Goal: Task Accomplishment & Management: Use online tool/utility

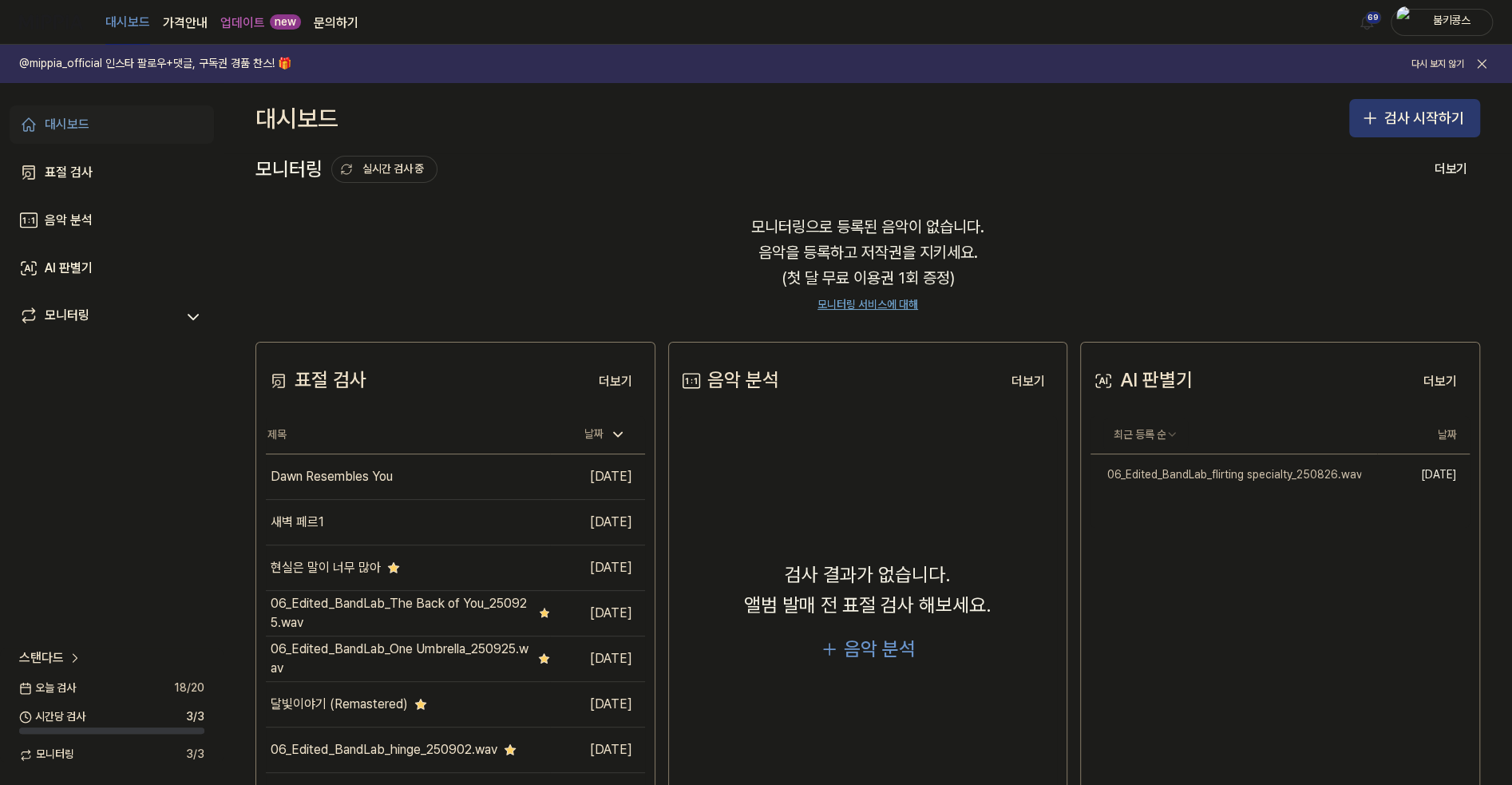
click at [1404, 109] on button "검사 시작하기" at bounding box center [1414, 118] width 131 height 38
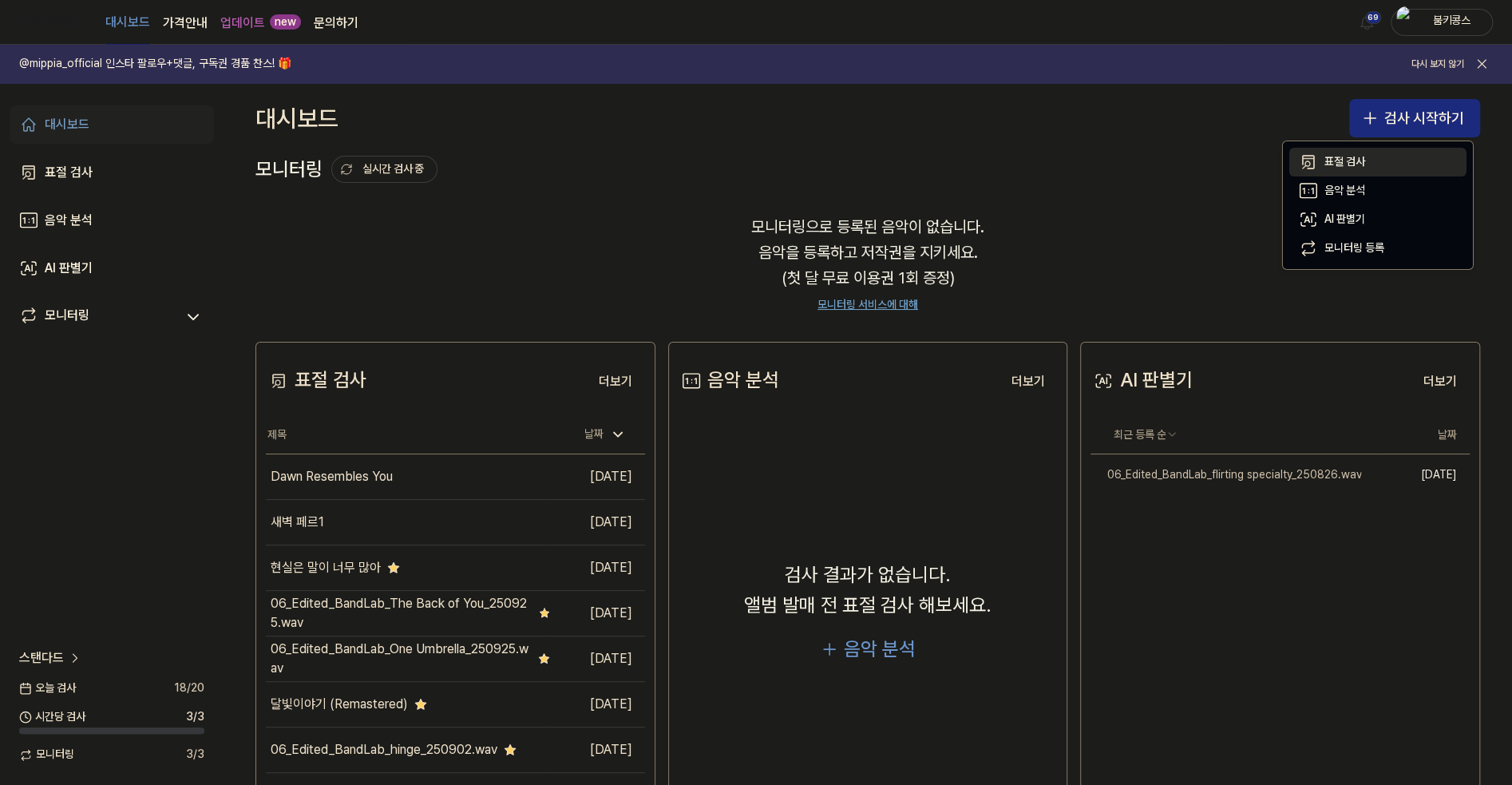
click at [1360, 158] on div "표절 검사" at bounding box center [1344, 161] width 41 height 16
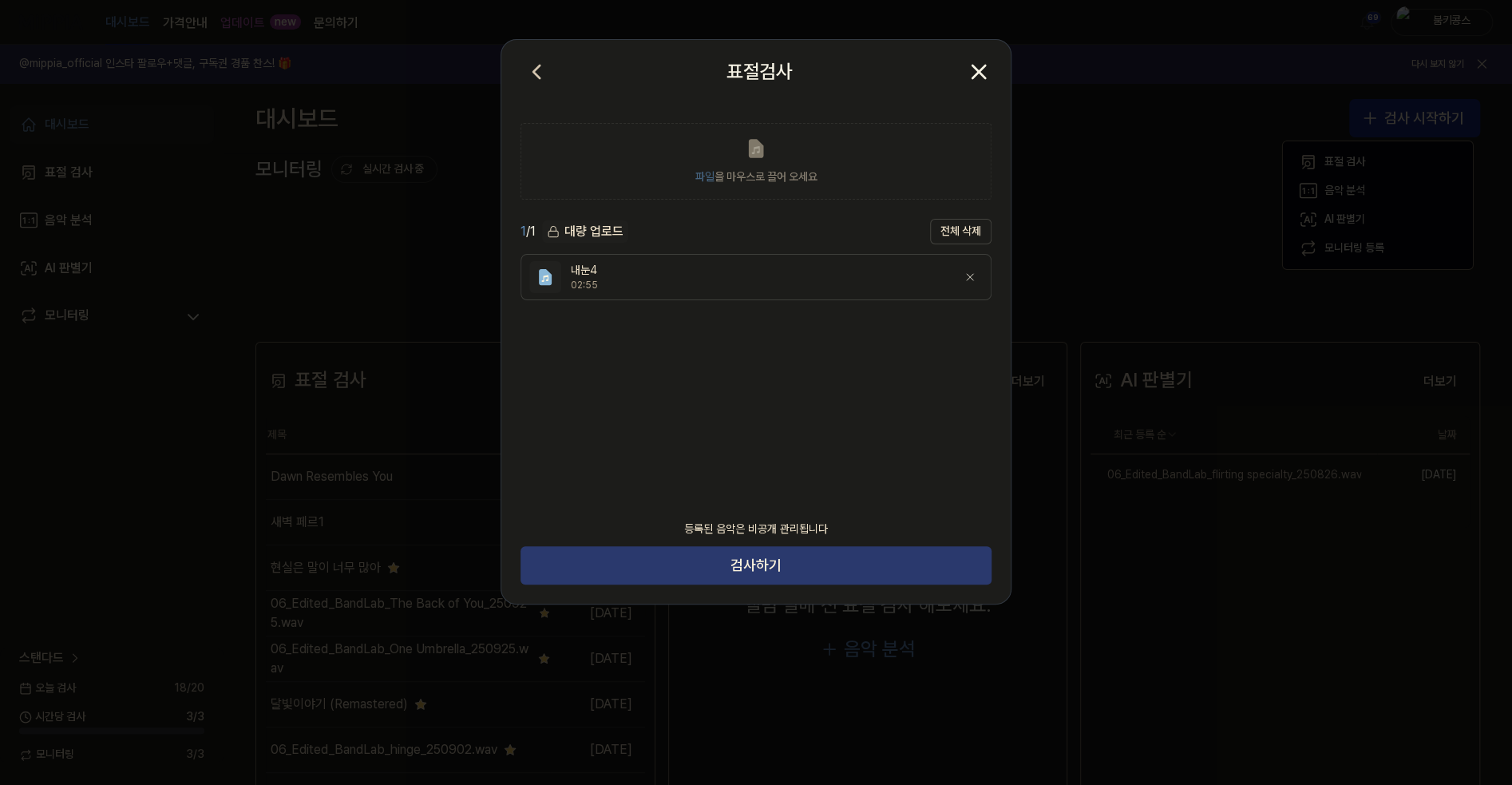
click at [788, 568] on button "검사하기" at bounding box center [756, 564] width 471 height 38
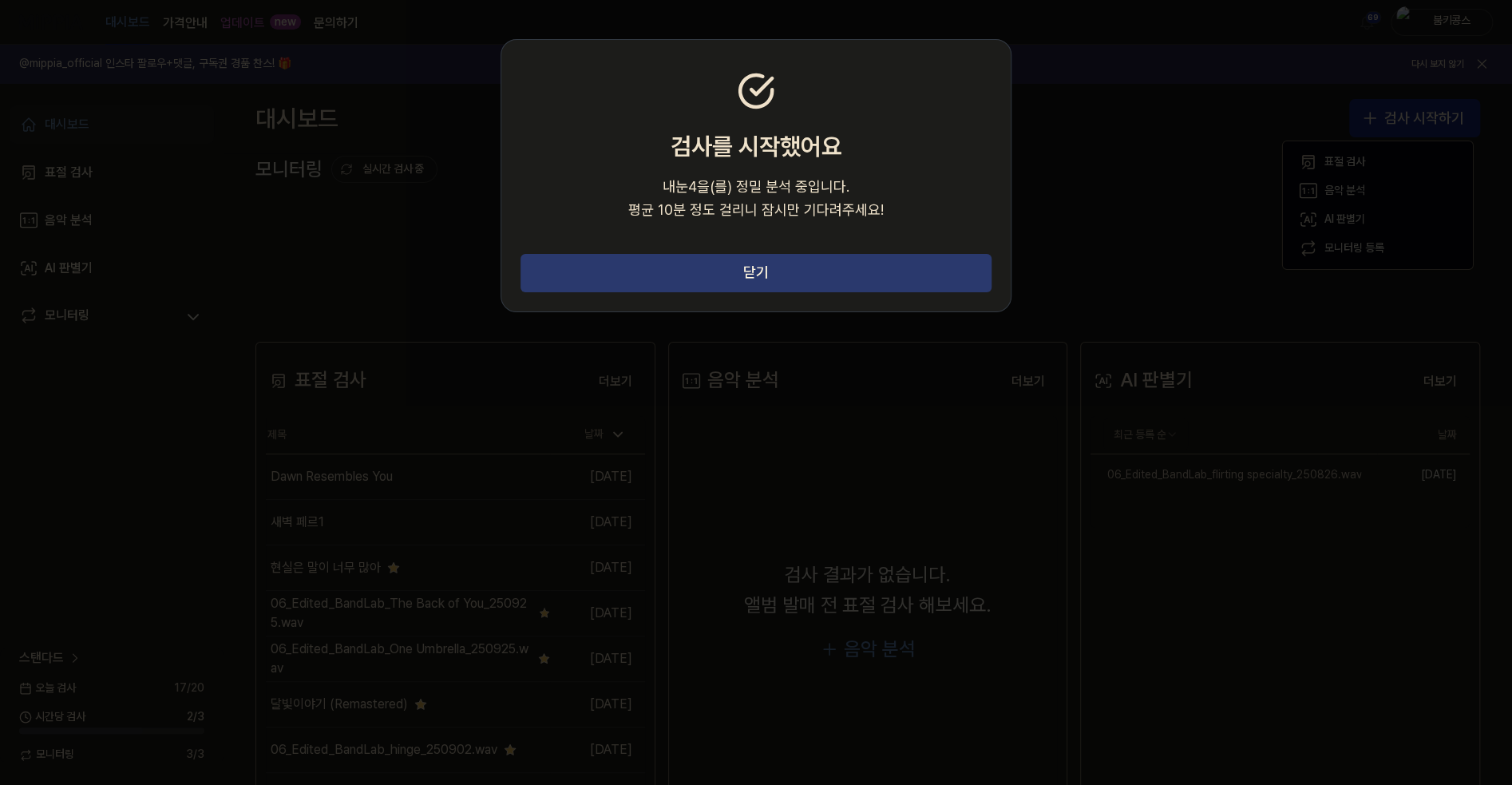
click at [751, 275] on button "닫기" at bounding box center [756, 272] width 471 height 38
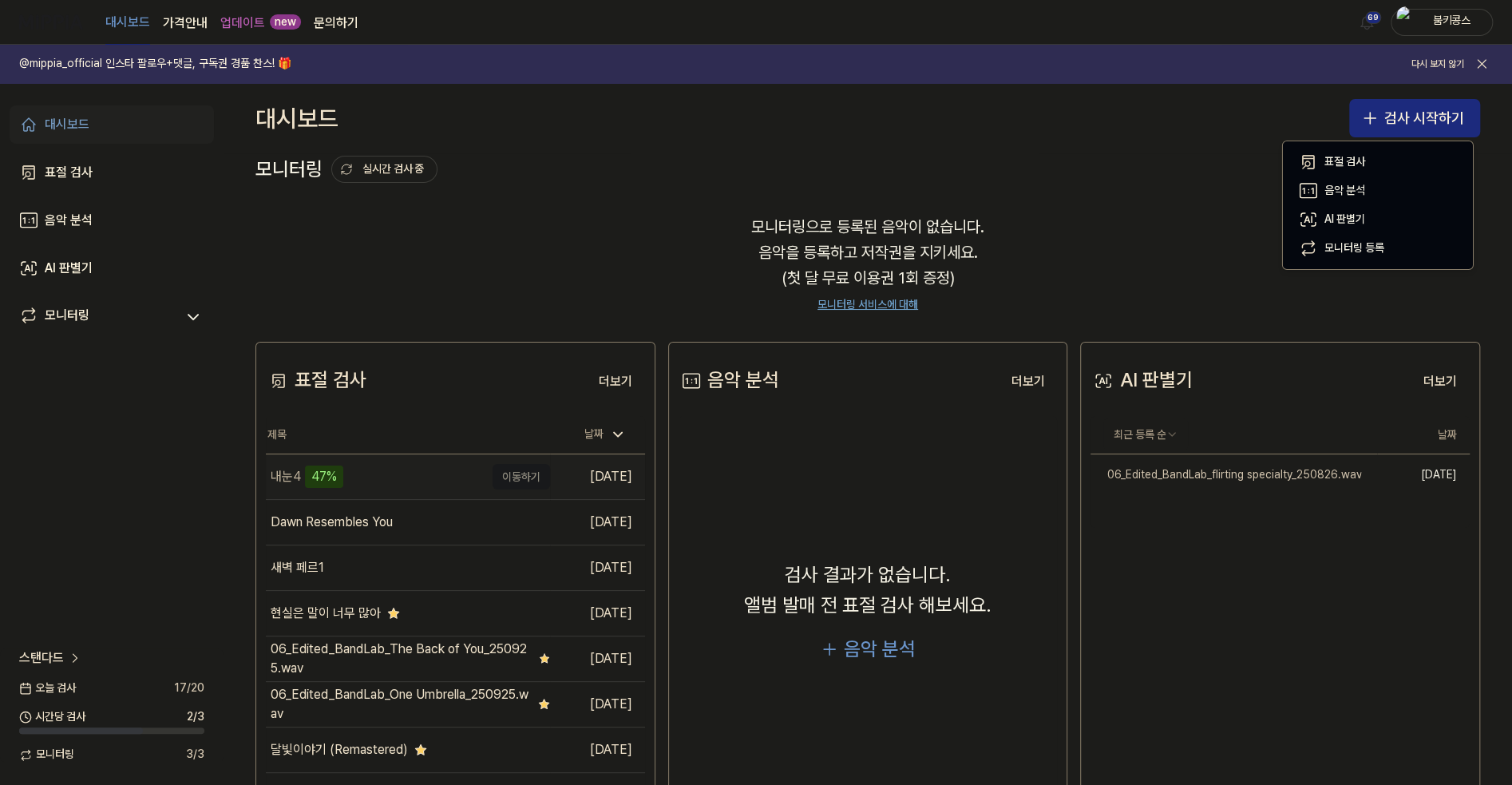
click at [402, 476] on div "내눈4 47%" at bounding box center [375, 476] width 219 height 44
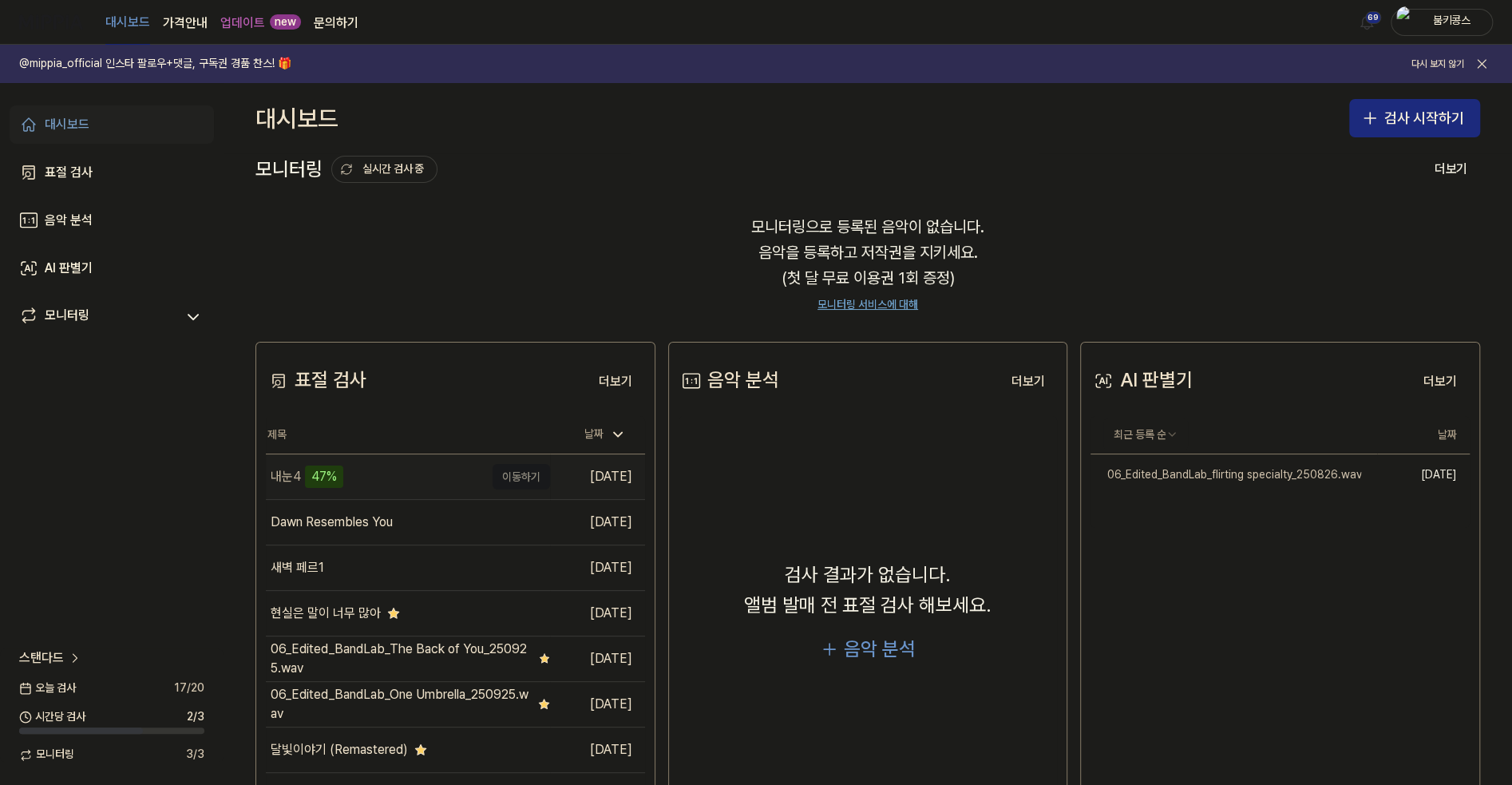
click at [505, 476] on td "내눈4 47% 이동하기" at bounding box center [408, 476] width 284 height 44
click at [113, 170] on link "표절 검사" at bounding box center [111, 171] width 205 height 38
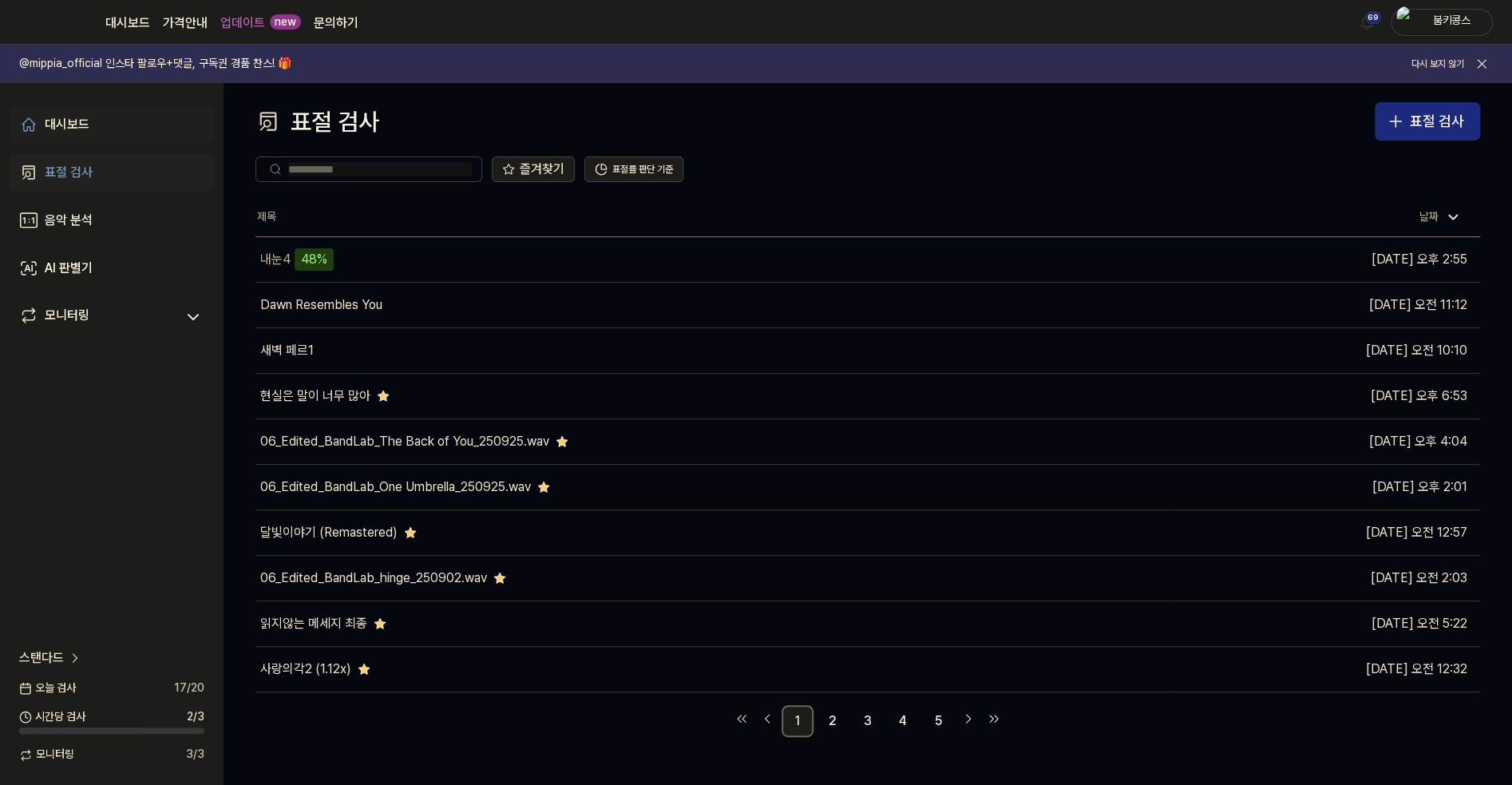
click at [105, 110] on link "대시보드" at bounding box center [111, 124] width 205 height 38
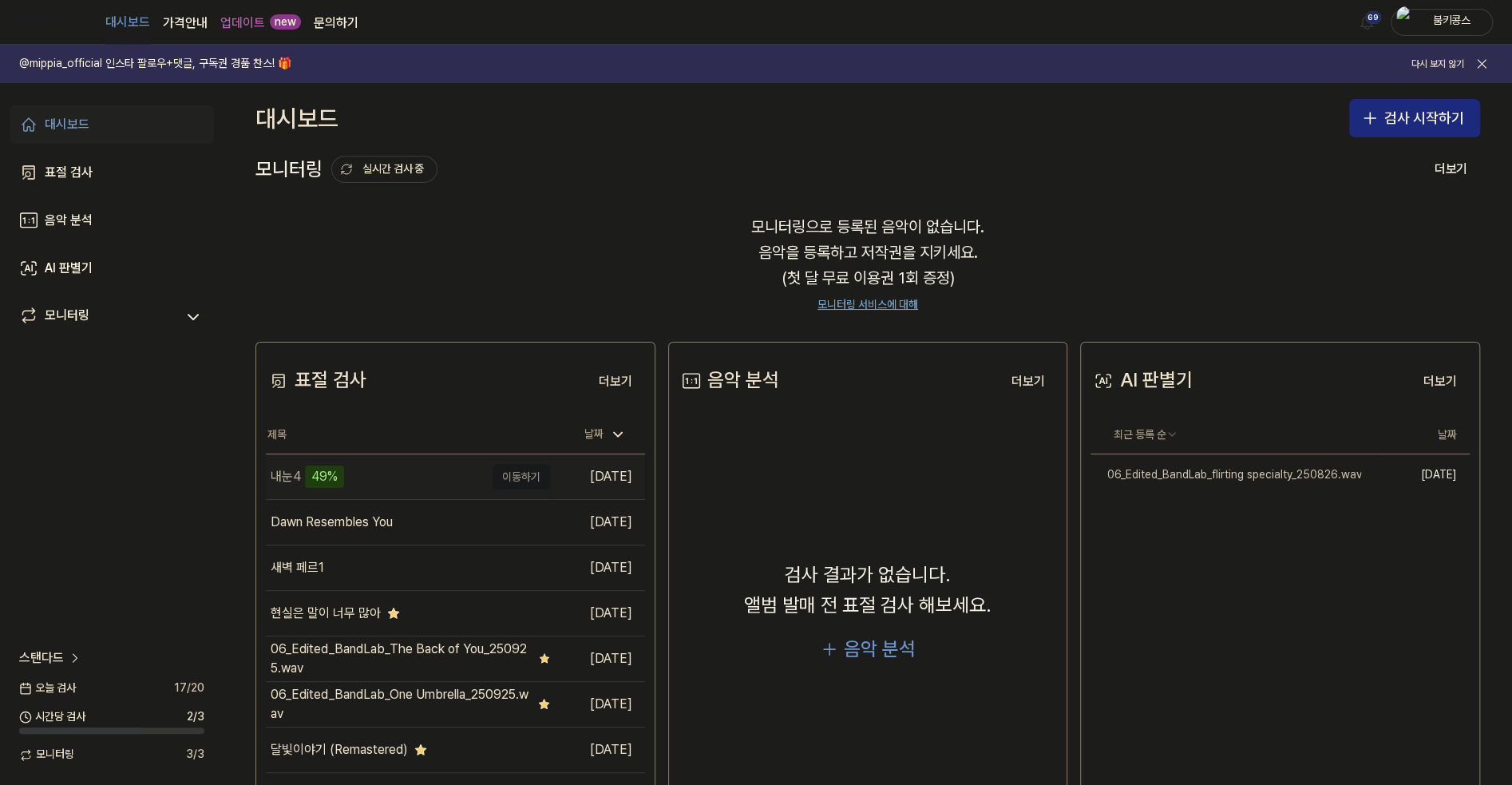
click at [371, 483] on div "내눈4 49%" at bounding box center [375, 476] width 219 height 44
click at [397, 477] on div "내눈4" at bounding box center [375, 476] width 219 height 44
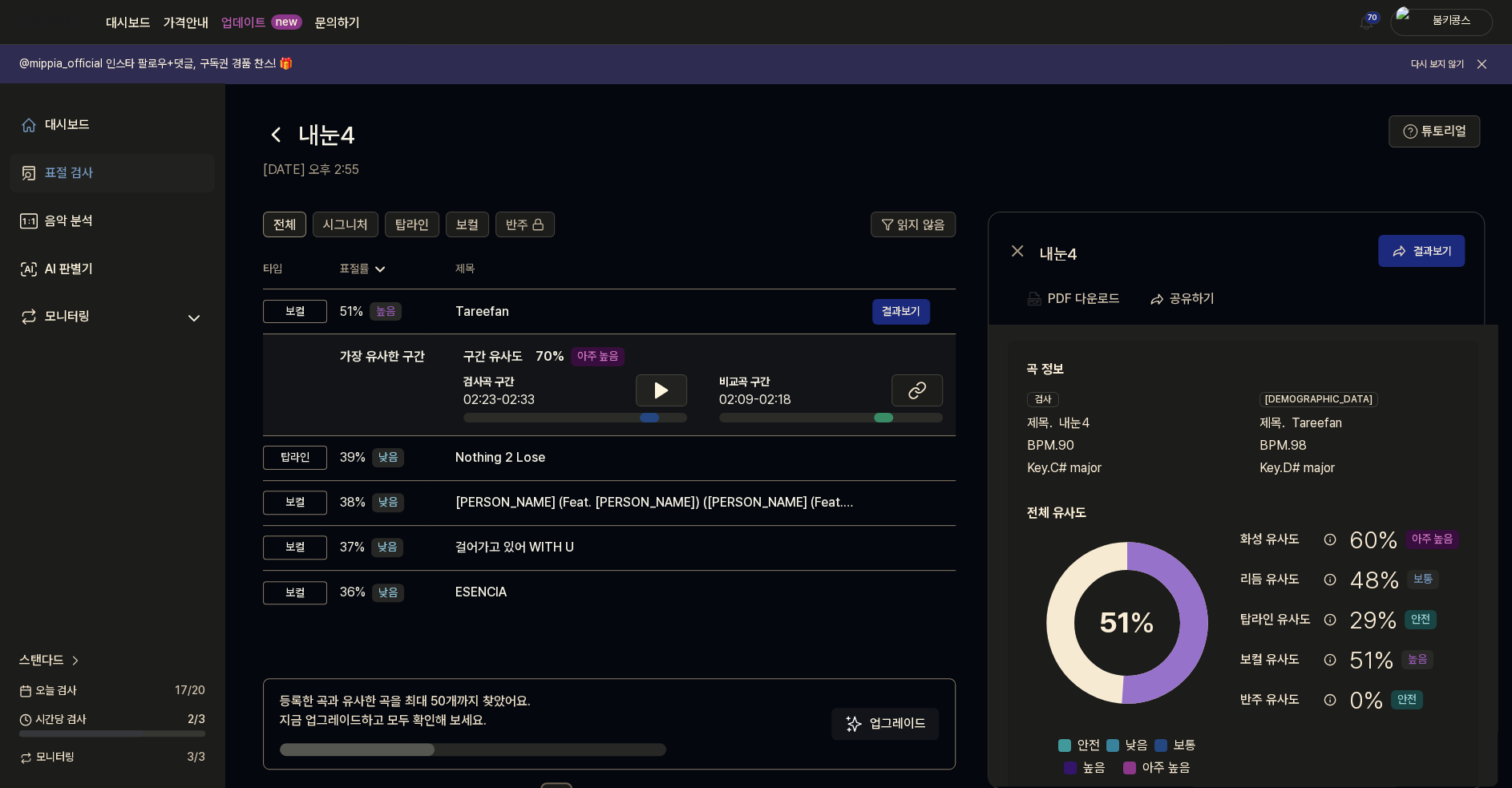
click at [670, 390] on icon at bounding box center [661, 390] width 20 height 20
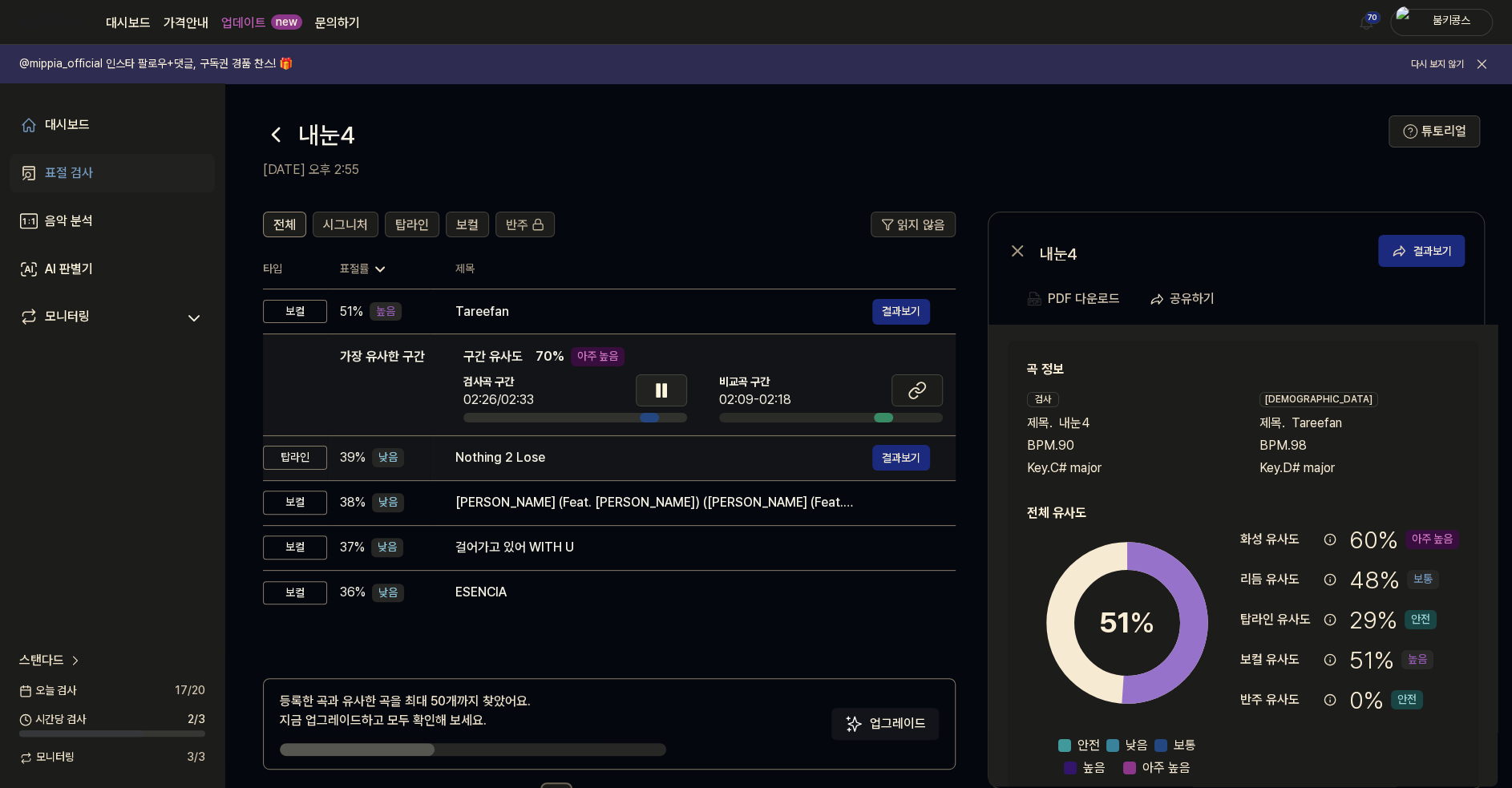
click at [635, 465] on div "Nothing 2 Lose" at bounding box center [663, 458] width 417 height 20
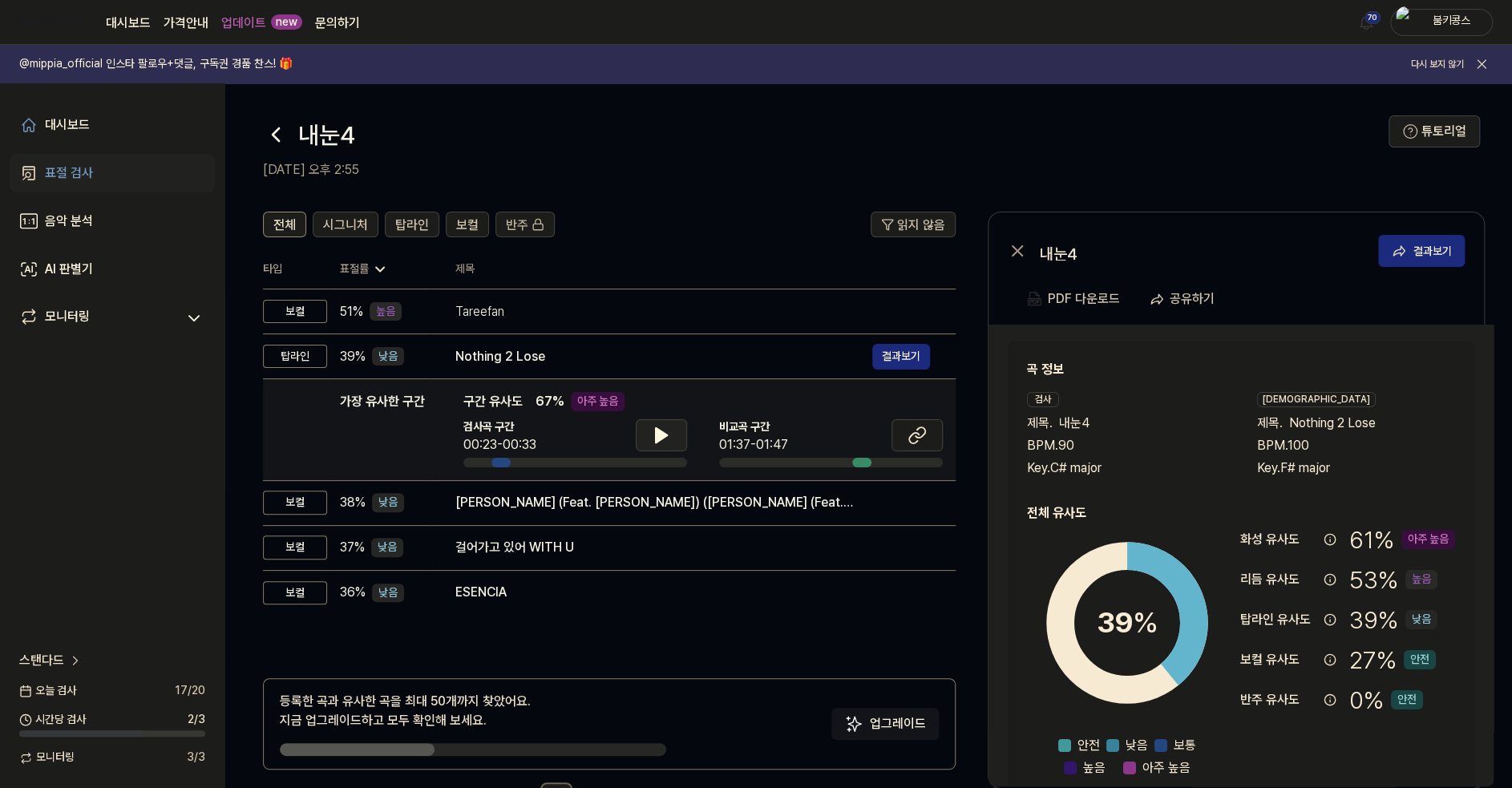
click at [664, 428] on icon at bounding box center [661, 435] width 20 height 20
click at [664, 429] on icon at bounding box center [664, 435] width 3 height 13
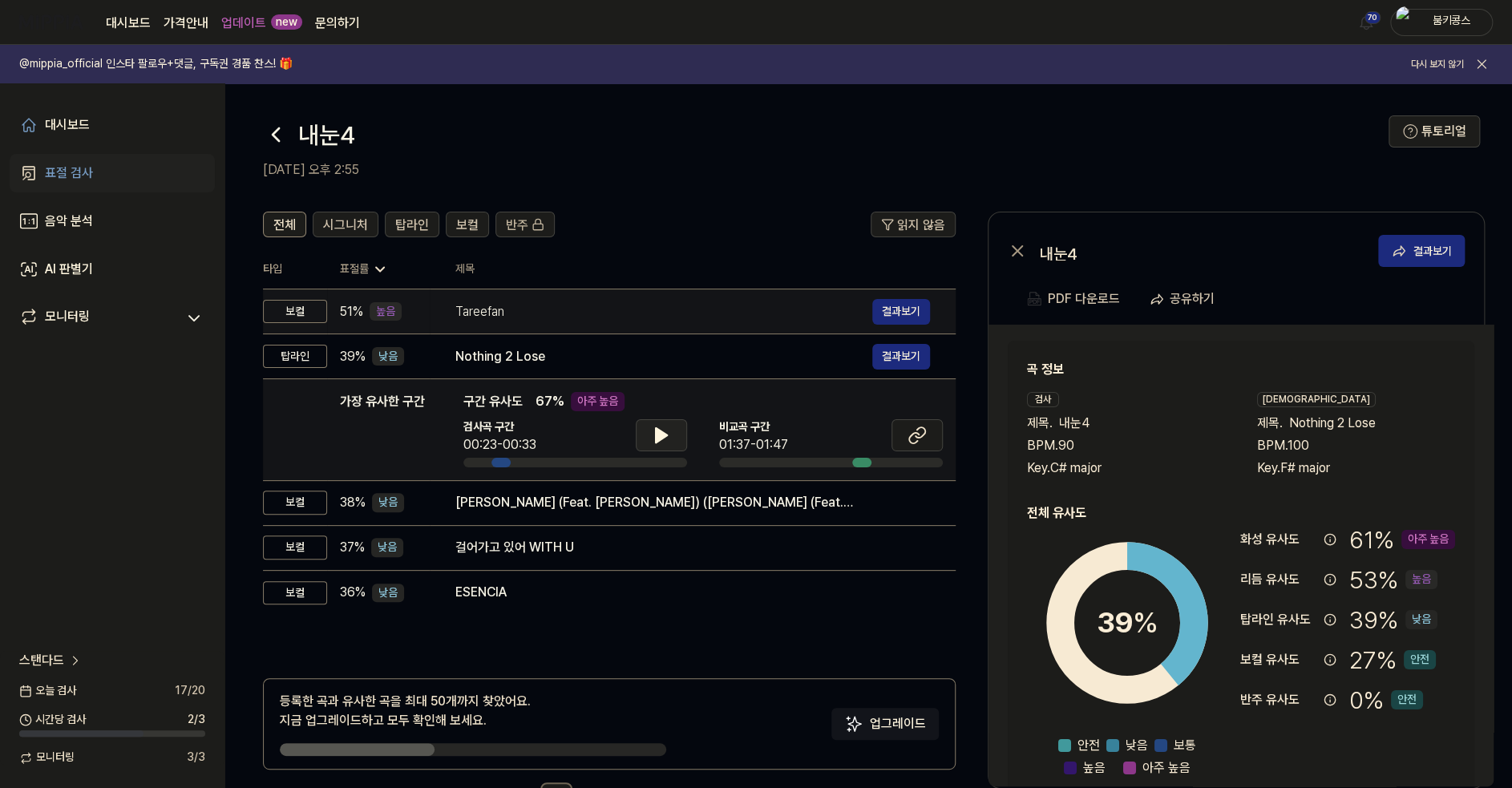
click at [603, 310] on div "Tareefan" at bounding box center [663, 312] width 417 height 20
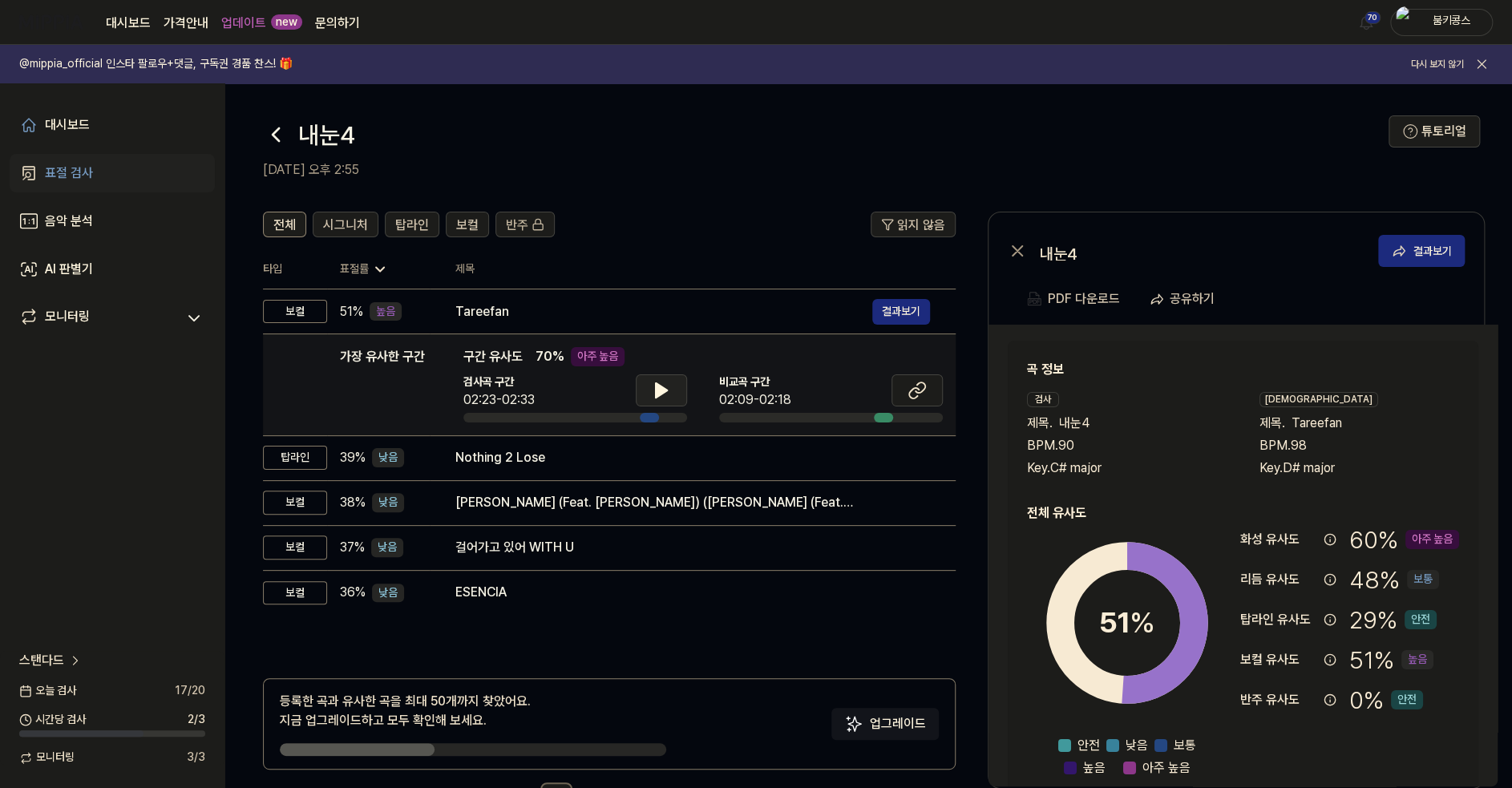
click at [656, 385] on icon at bounding box center [662, 391] width 11 height 15
click at [666, 391] on icon at bounding box center [661, 390] width 20 height 20
click at [907, 391] on icon at bounding box center [917, 390] width 20 height 20
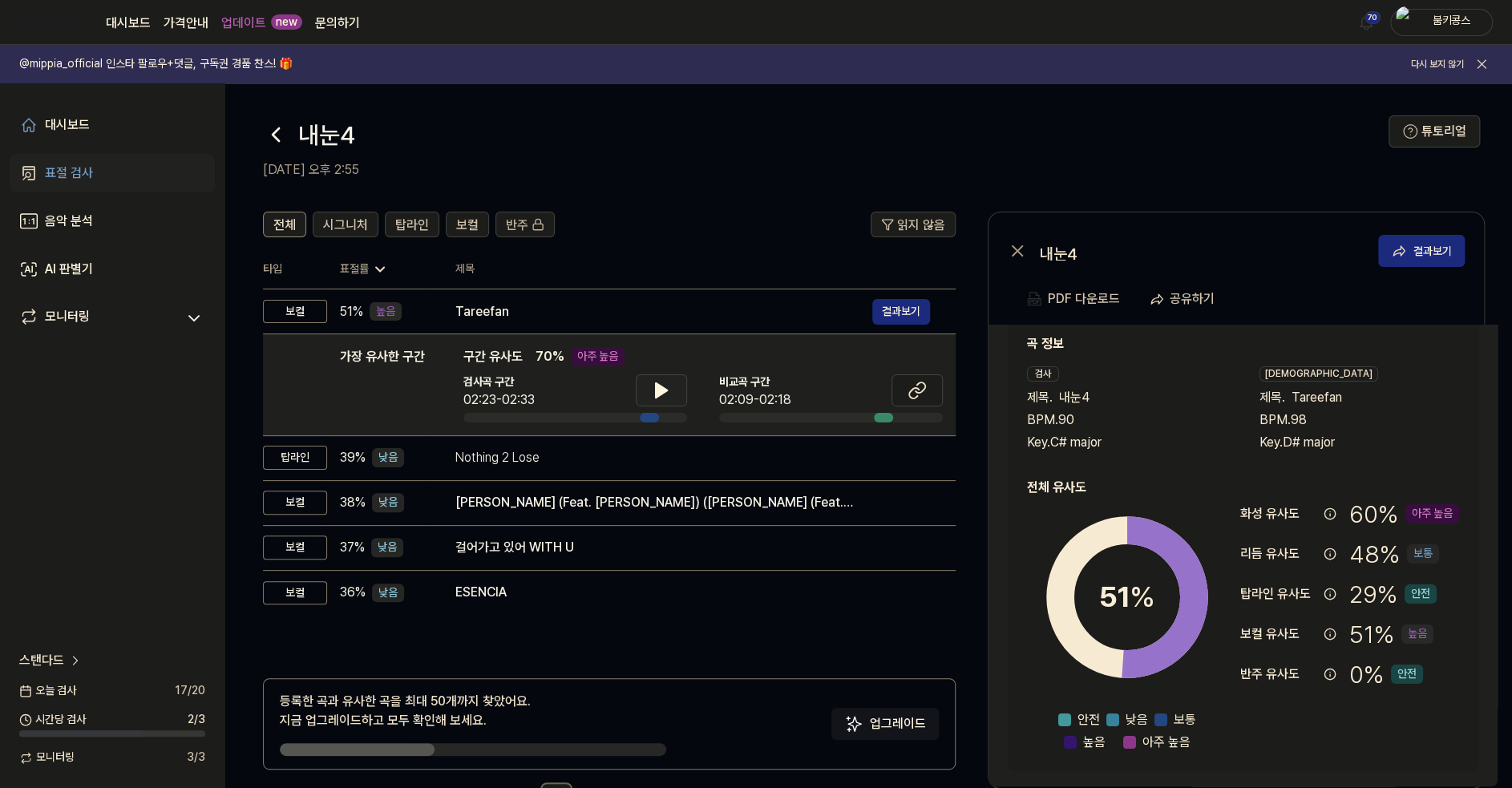
scroll to position [26, 0]
click at [421, 217] on span "탑라인" at bounding box center [412, 225] width 33 height 20
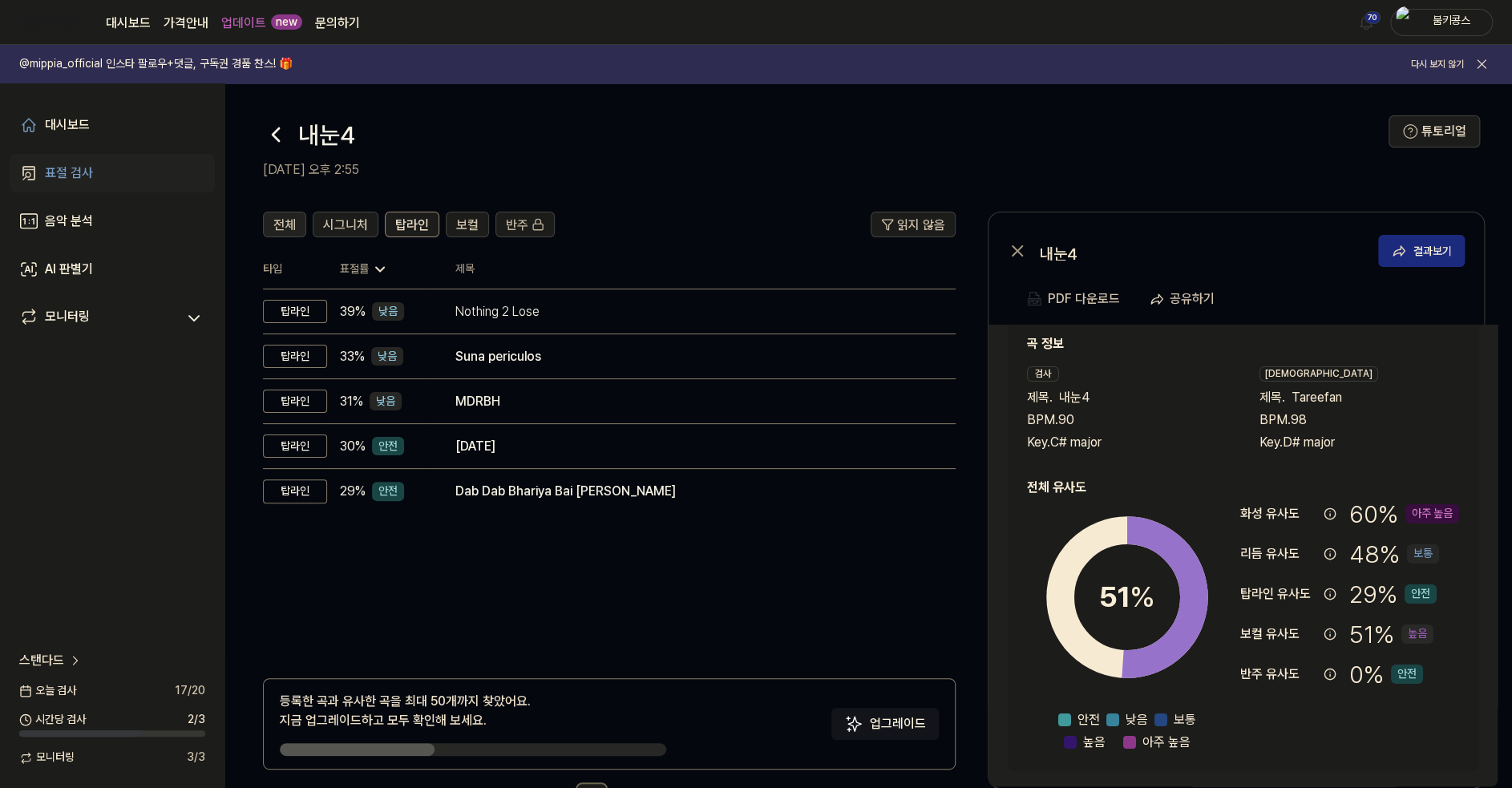
click at [287, 217] on span "전체" at bounding box center [285, 225] width 22 height 20
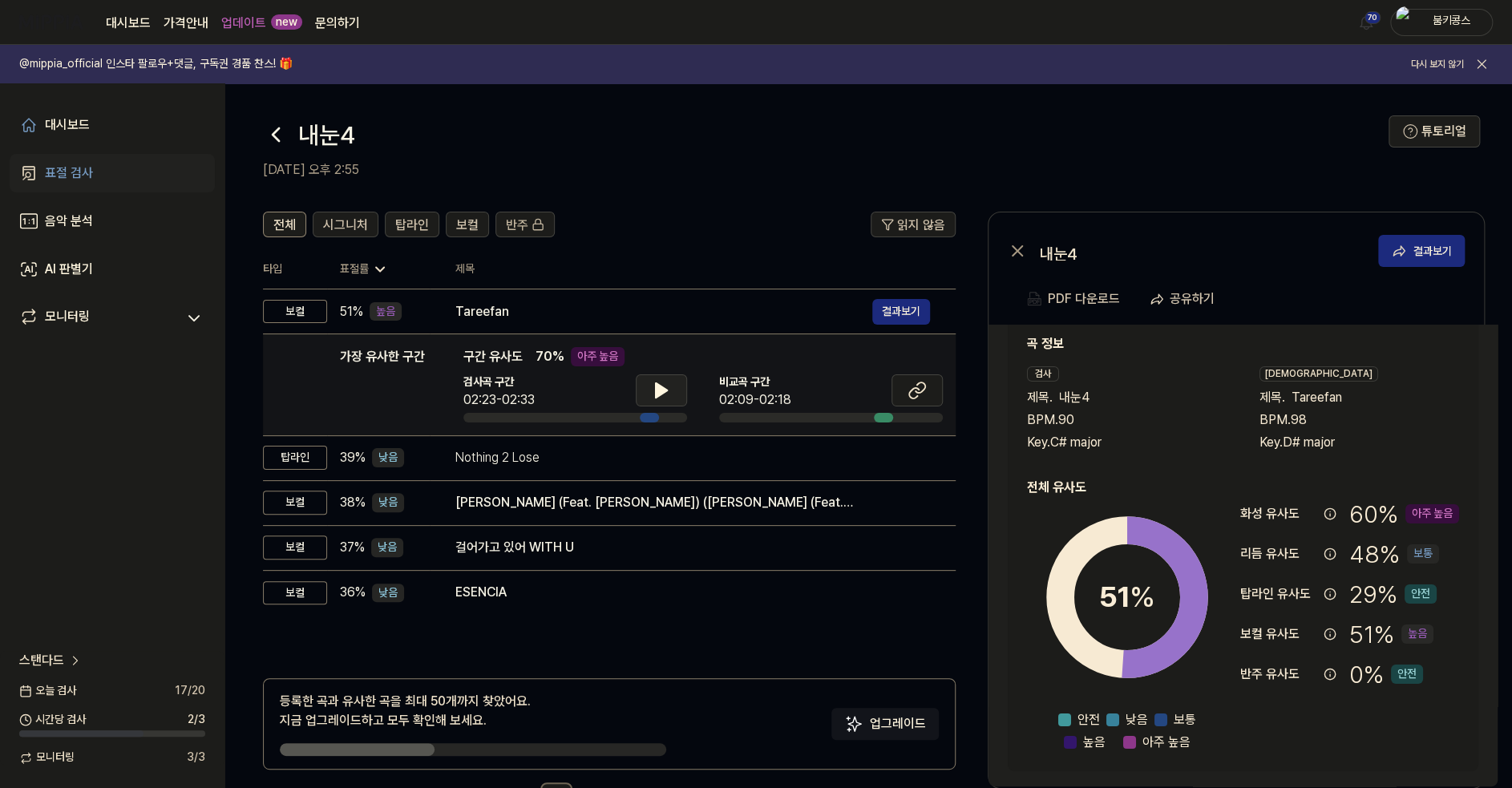
click at [675, 378] on button at bounding box center [661, 390] width 51 height 32
click at [678, 384] on button at bounding box center [661, 390] width 51 height 32
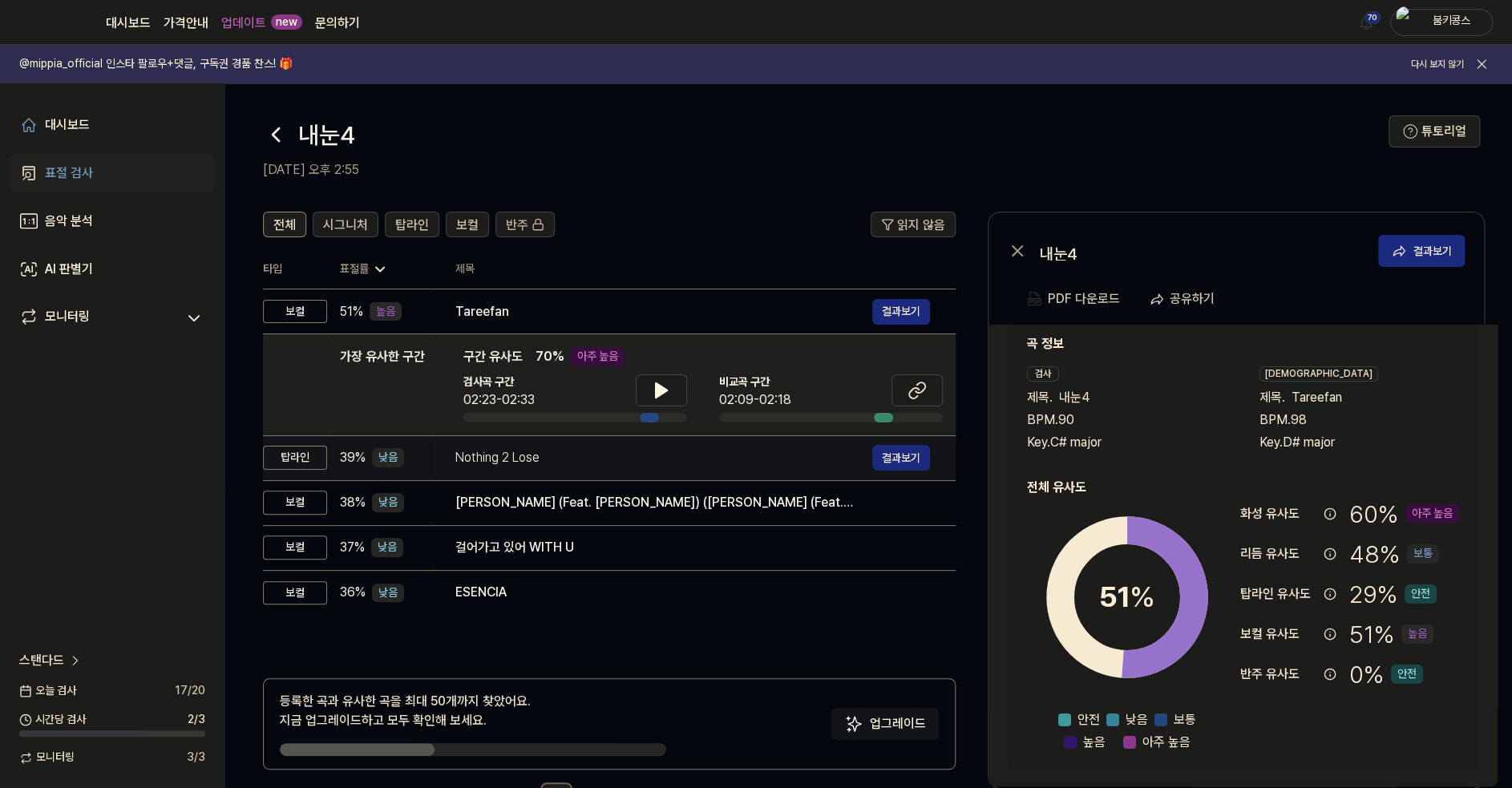
click at [669, 455] on div "Nothing 2 Lose" at bounding box center [663, 458] width 417 height 20
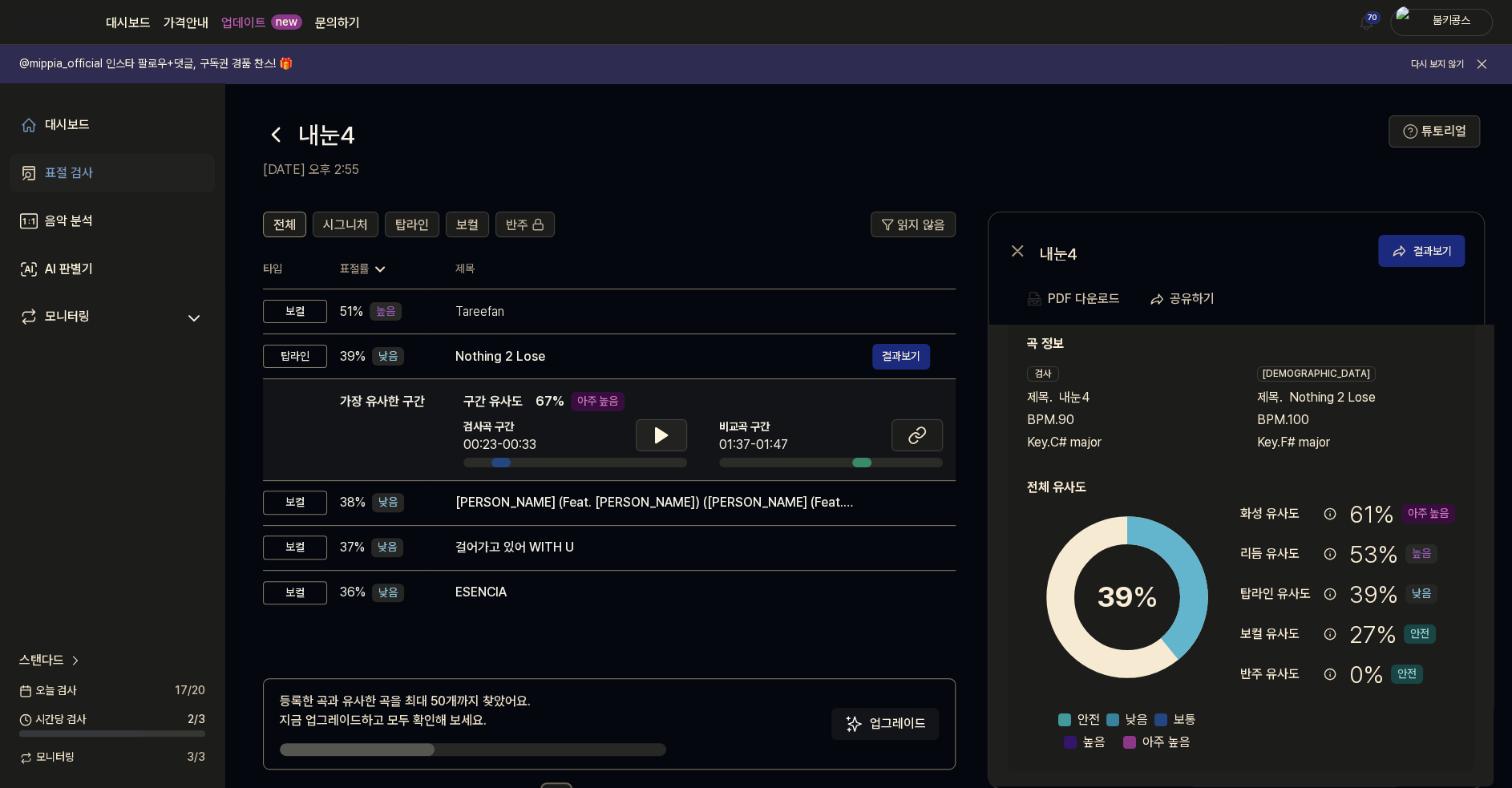
click at [656, 438] on icon at bounding box center [662, 435] width 11 height 15
click at [654, 438] on icon at bounding box center [661, 435] width 20 height 20
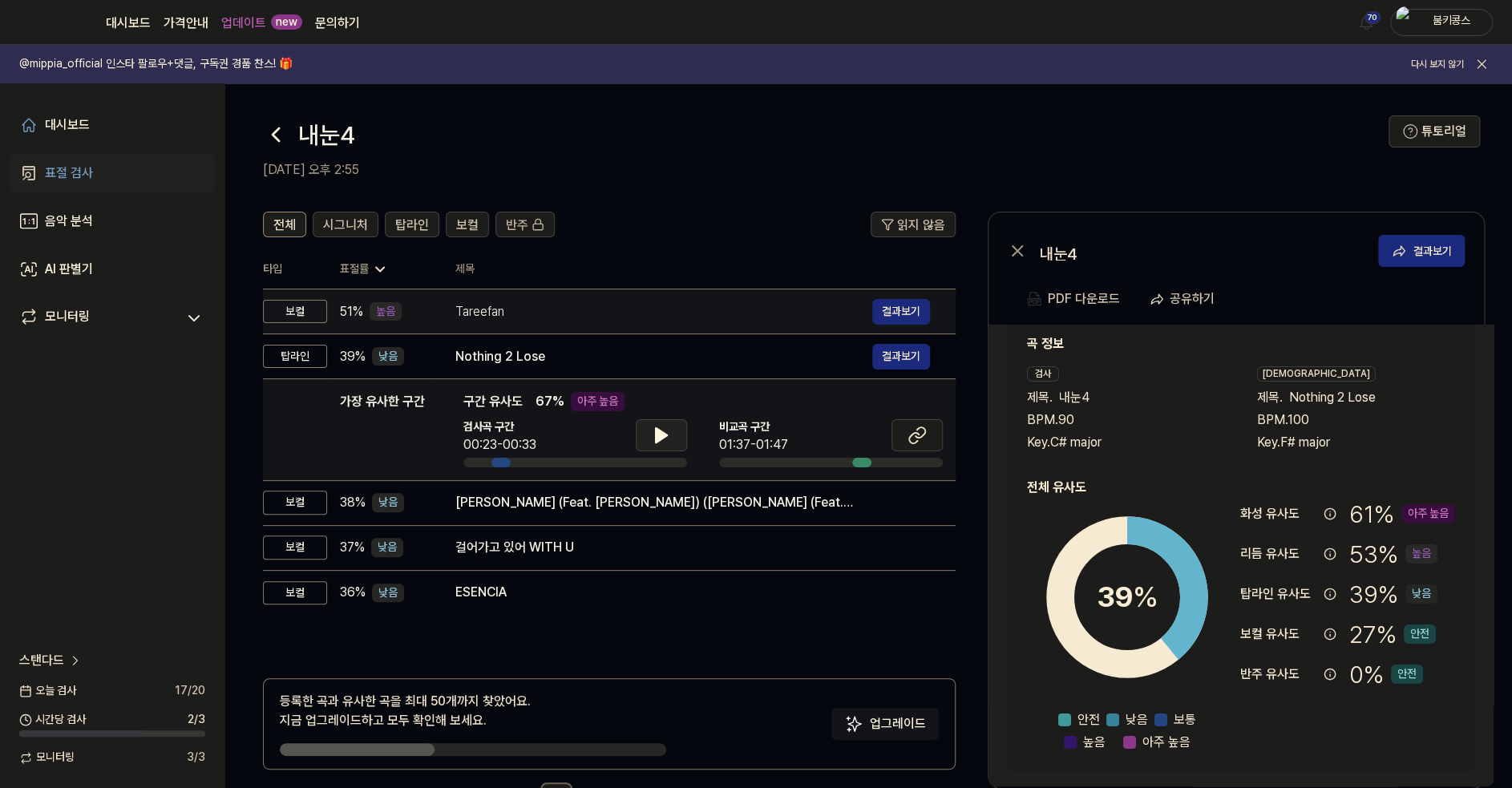
click at [631, 314] on div "Tareefan" at bounding box center [663, 312] width 417 height 20
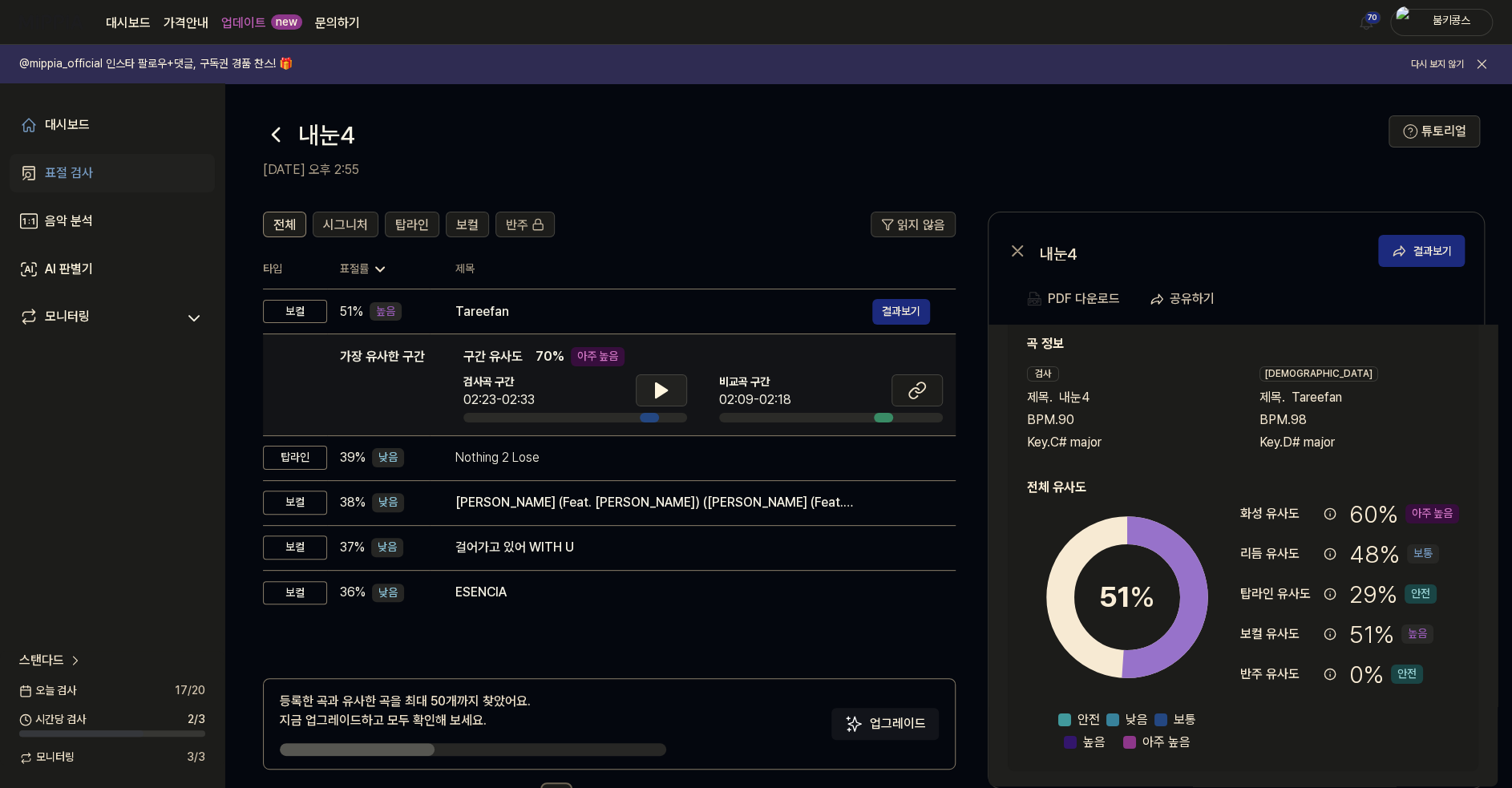
click at [651, 396] on icon at bounding box center [661, 390] width 20 height 20
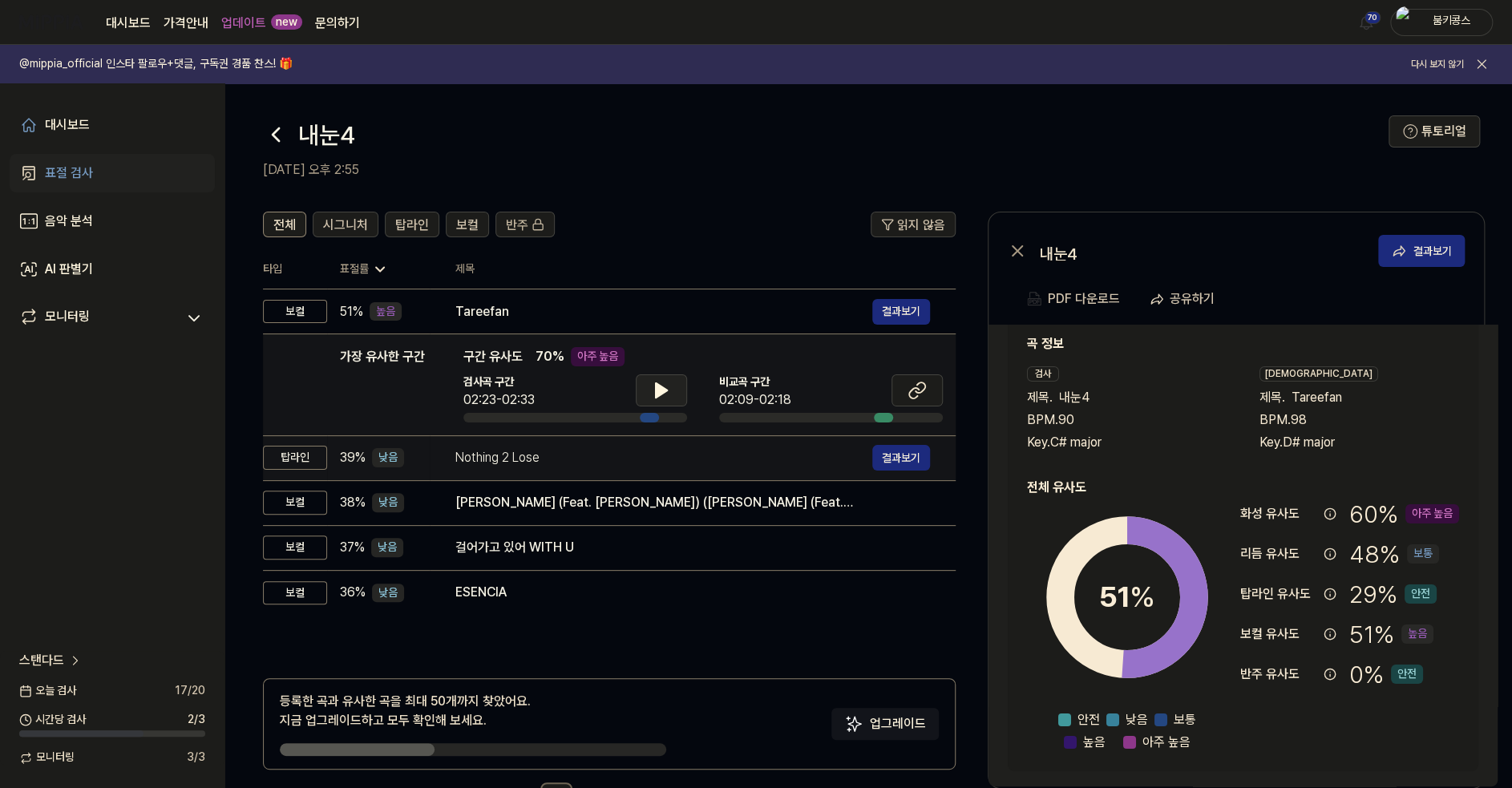
click at [462, 462] on div "Nothing 2 Lose" at bounding box center [663, 458] width 417 height 20
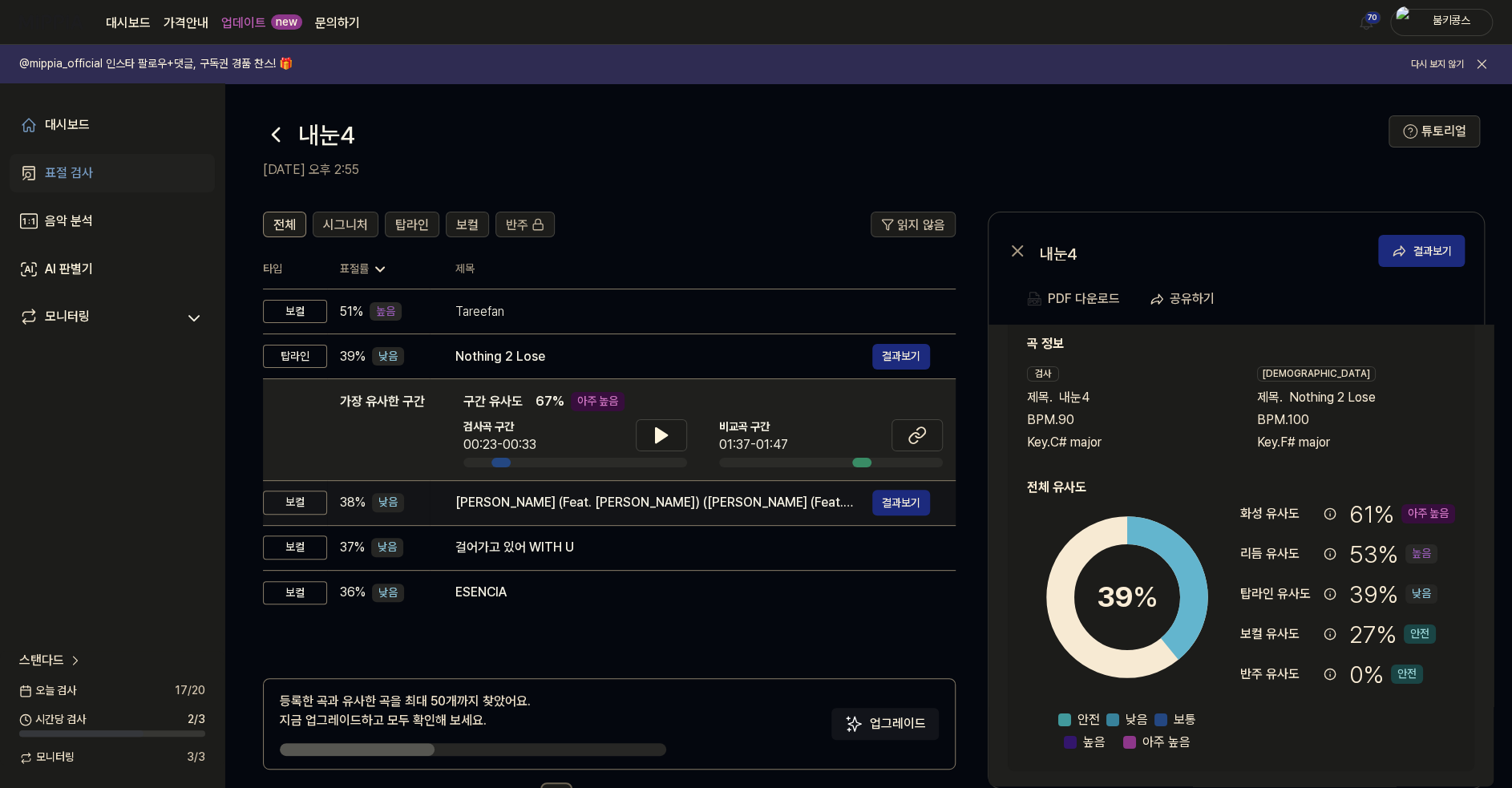
click at [552, 504] on div "[PERSON_NAME] (Feat. [PERSON_NAME]) ([PERSON_NAME] (Feat. [PERSON_NAME]))" at bounding box center [663, 502] width 417 height 20
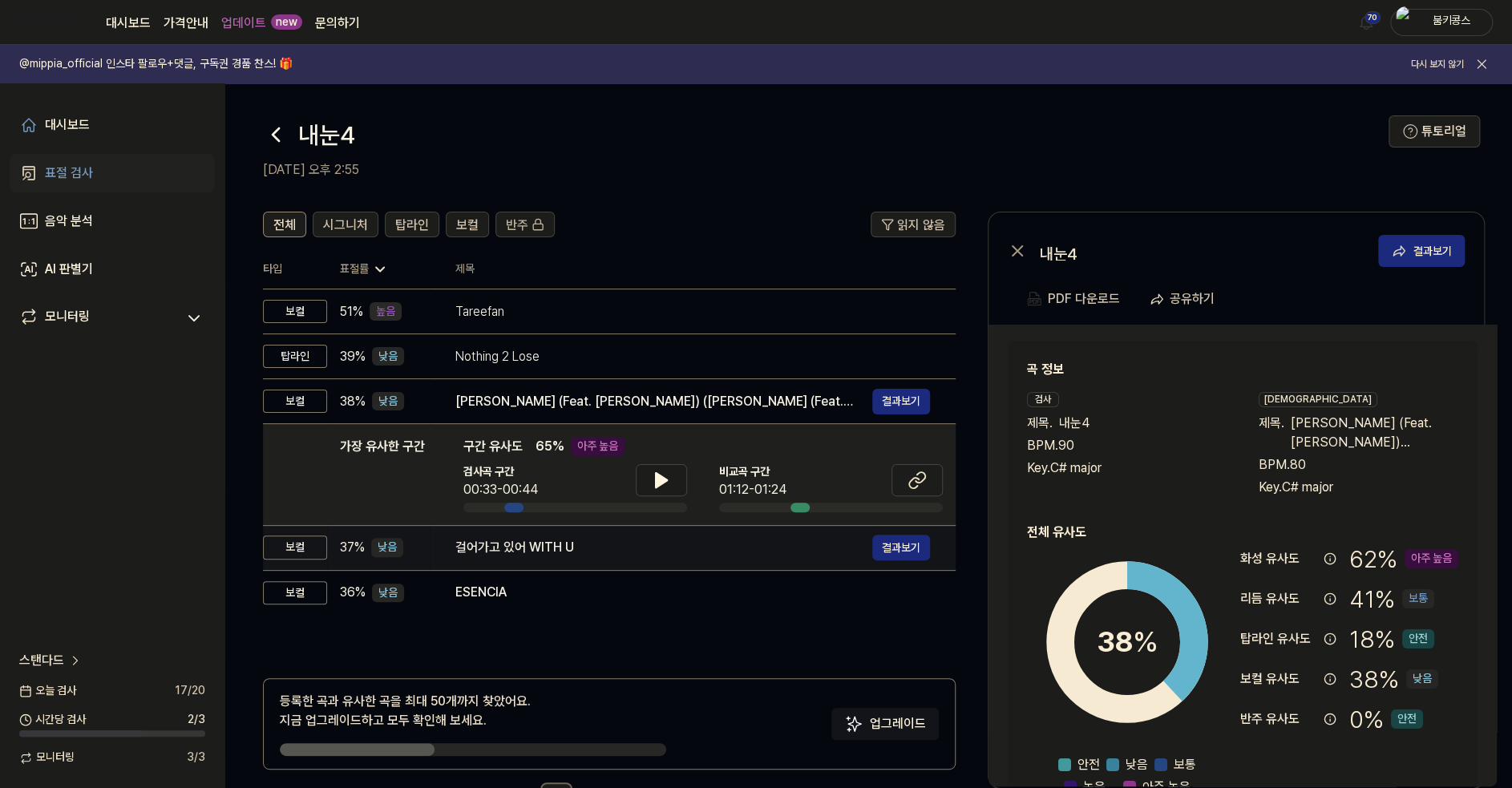
click at [555, 540] on div "걸어가고 있어 WITH U" at bounding box center [663, 547] width 417 height 20
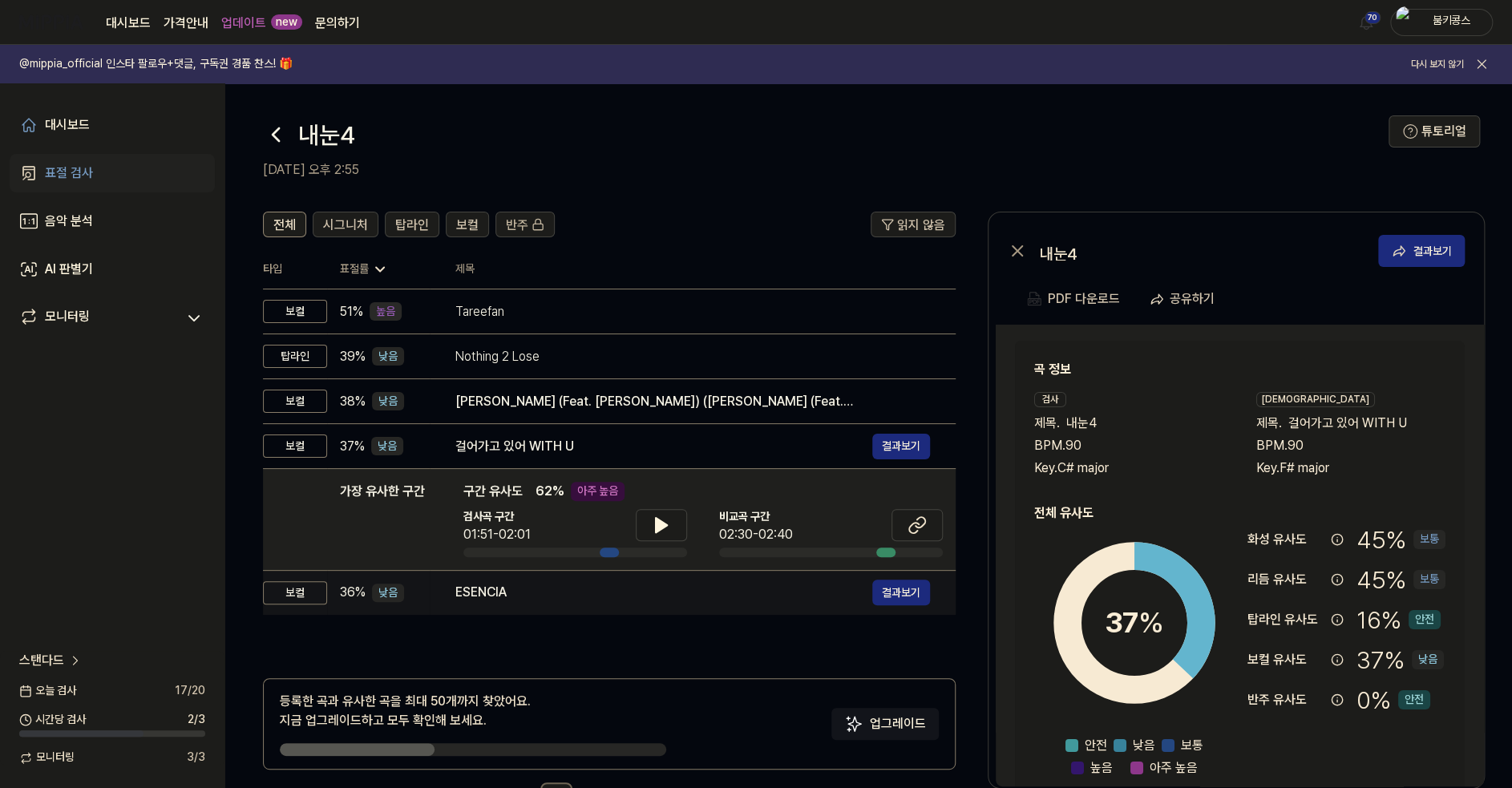
click at [556, 586] on div "ESENCIA" at bounding box center [663, 592] width 417 height 20
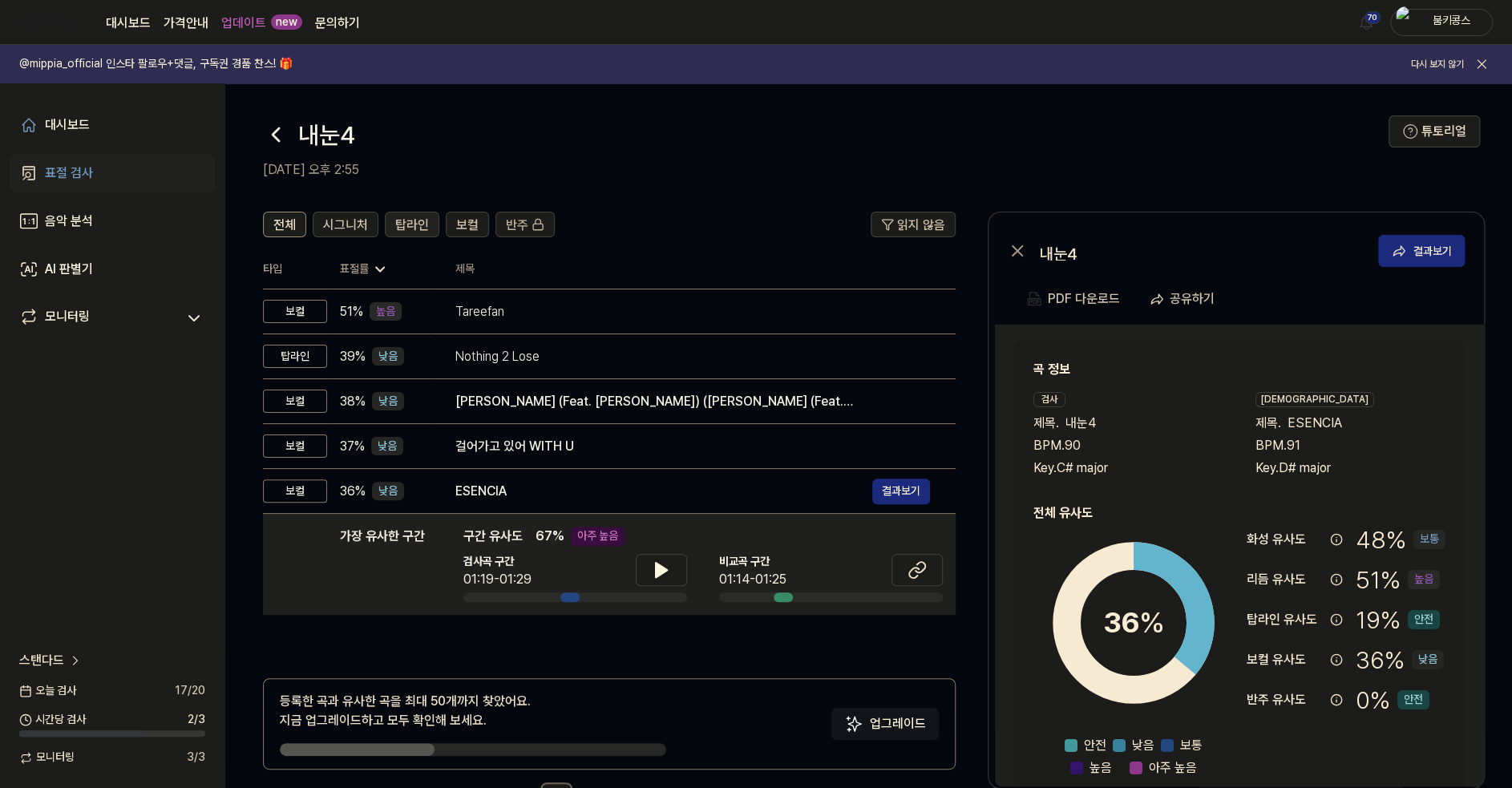
click at [410, 226] on span "탑라인" at bounding box center [412, 225] width 33 height 20
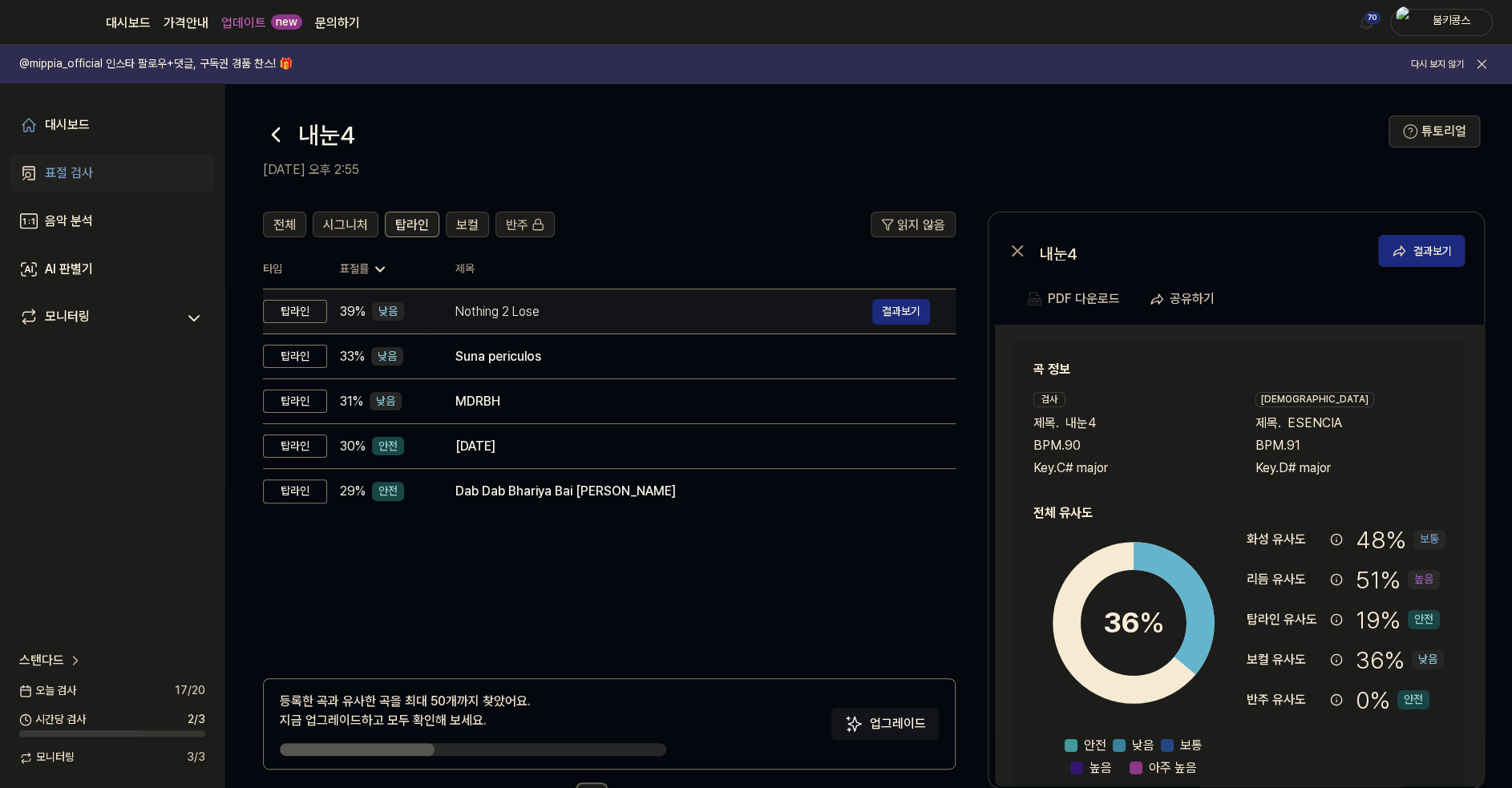
click at [489, 323] on div "Nothing 2 Lose 결과보기" at bounding box center [692, 312] width 475 height 26
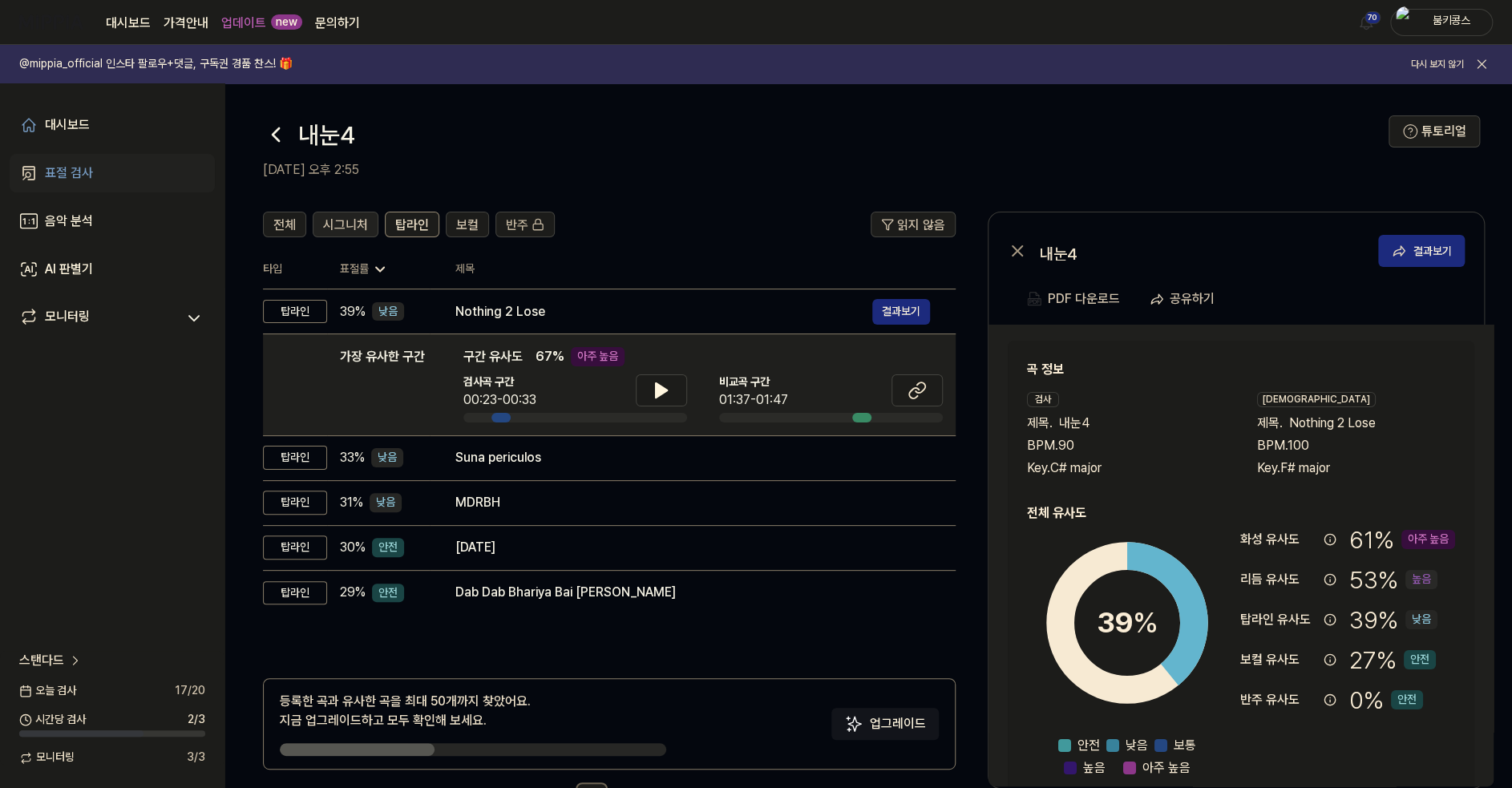
click at [344, 223] on span "시그니처" at bounding box center [345, 225] width 45 height 20
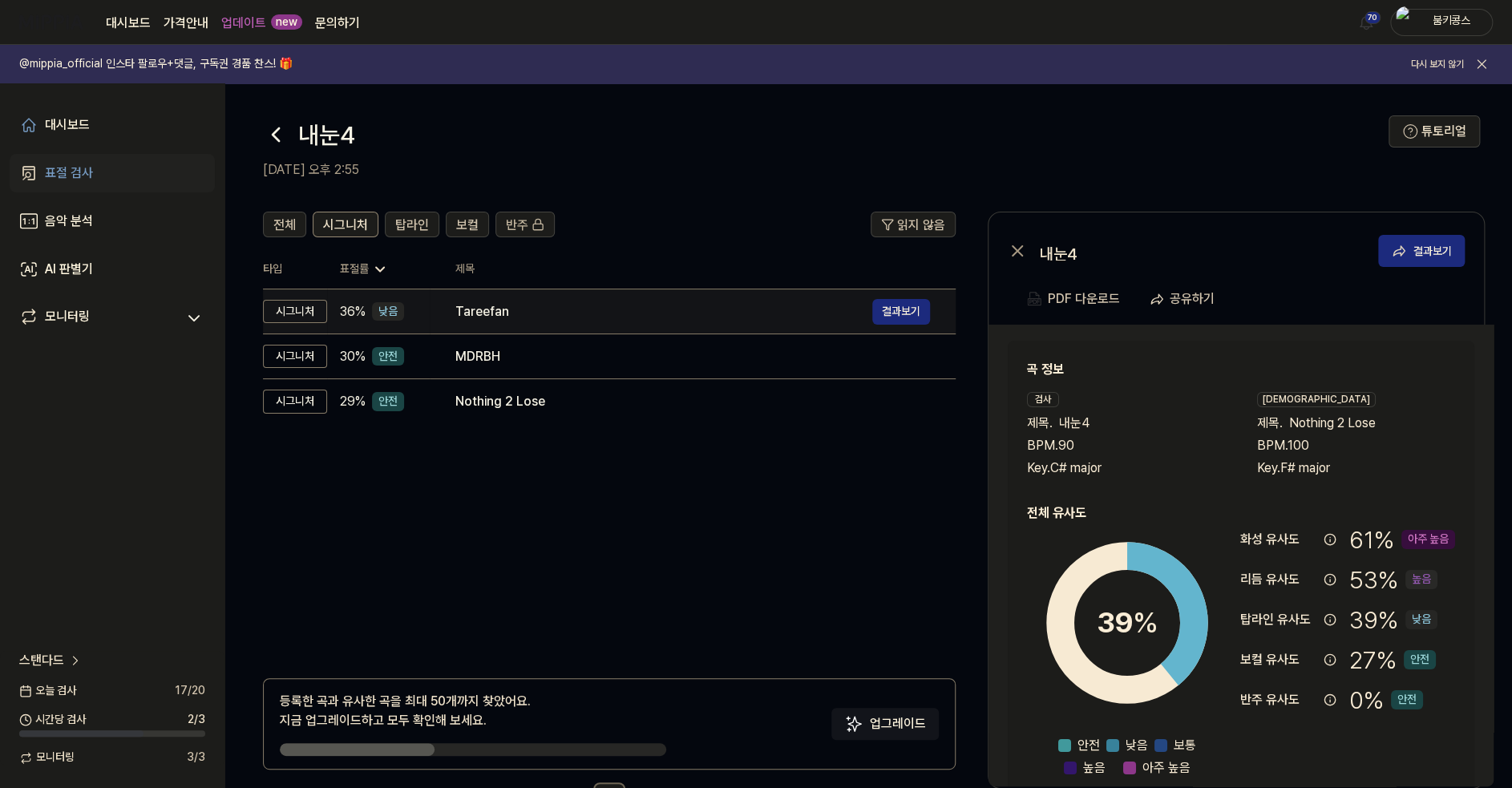
click at [462, 314] on div "Tareefan" at bounding box center [663, 312] width 417 height 20
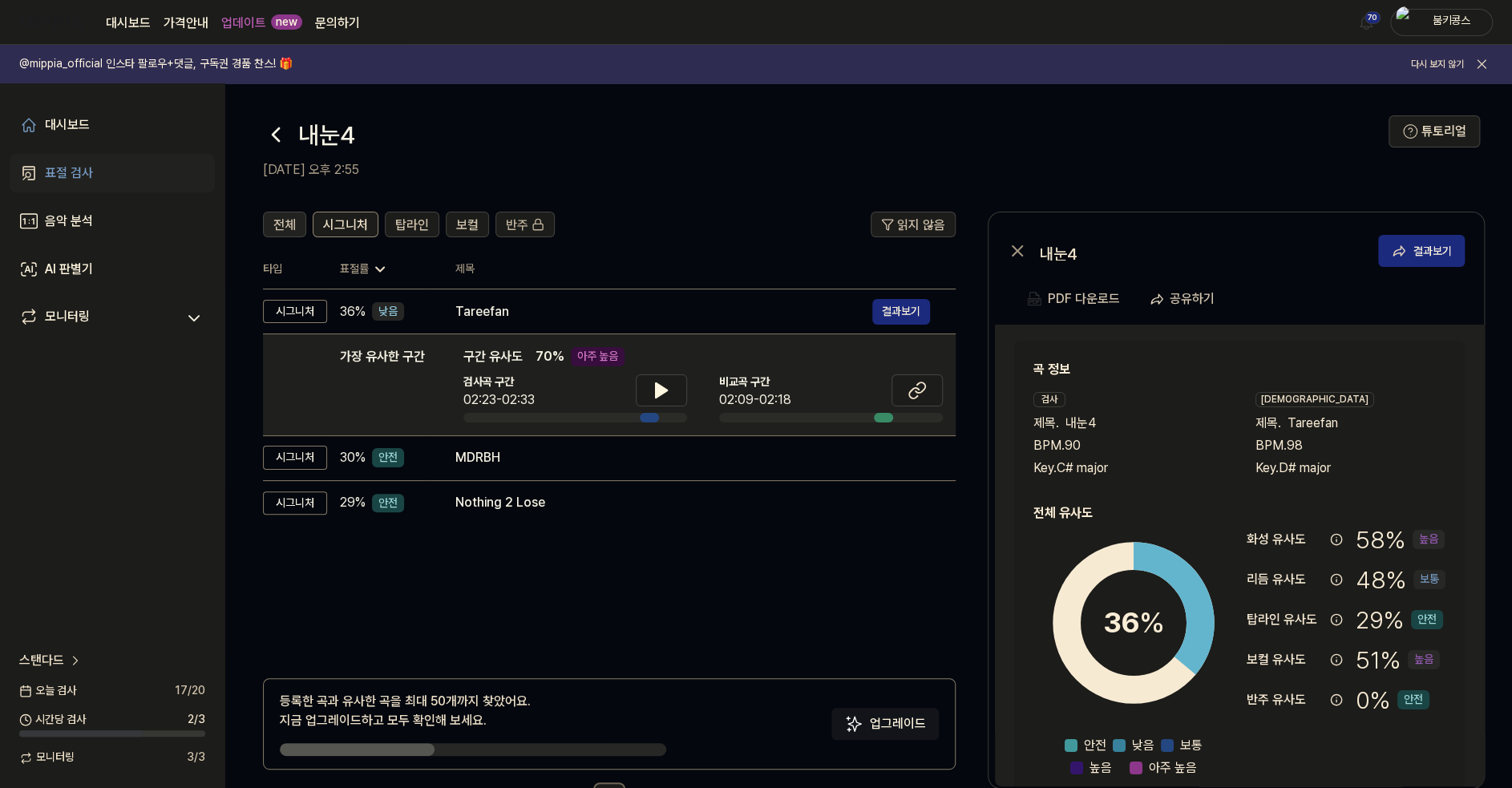
click at [296, 222] on button "전체" at bounding box center [285, 224] width 44 height 26
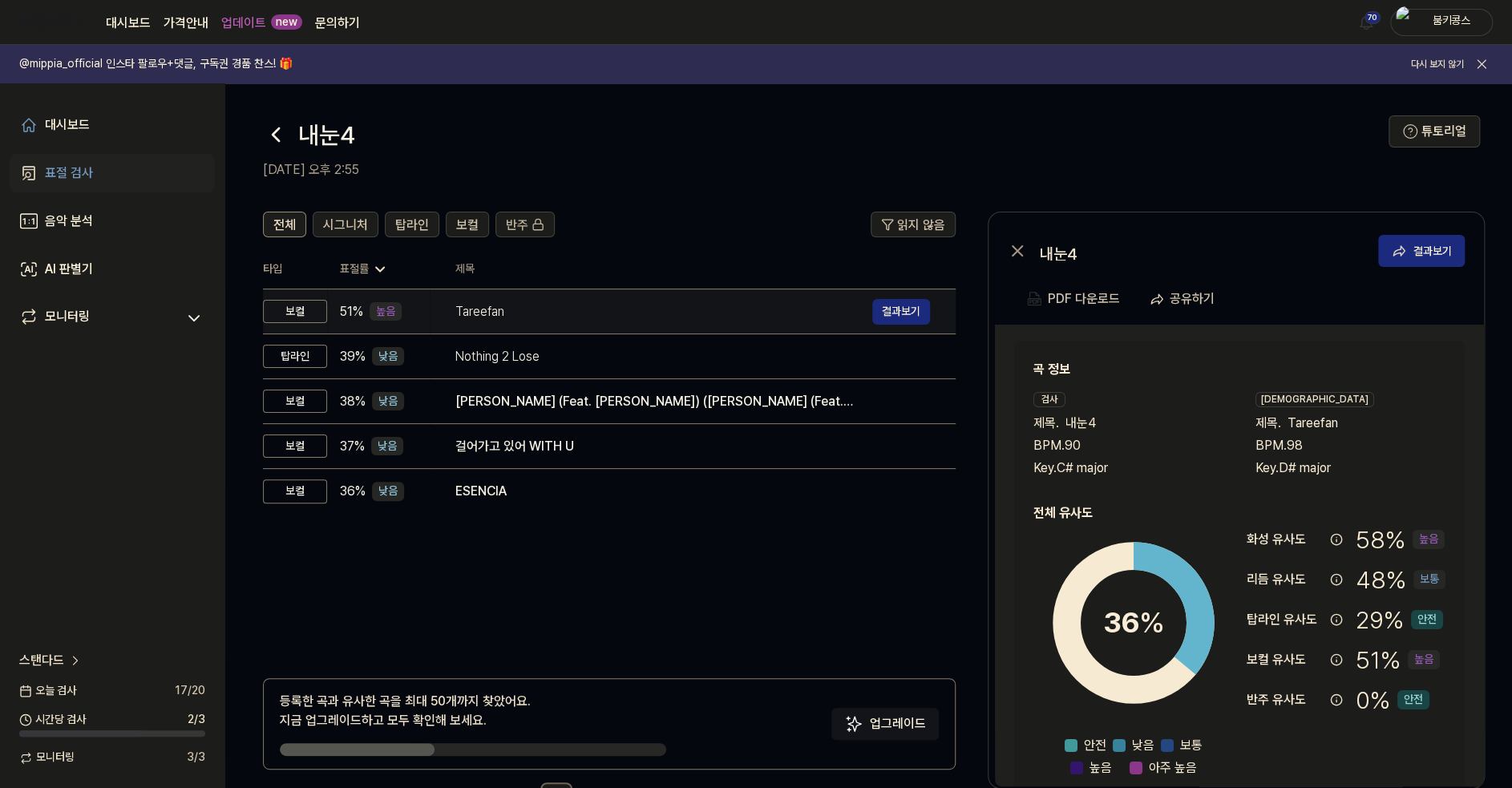
click at [523, 313] on div "Tareefan" at bounding box center [663, 312] width 417 height 20
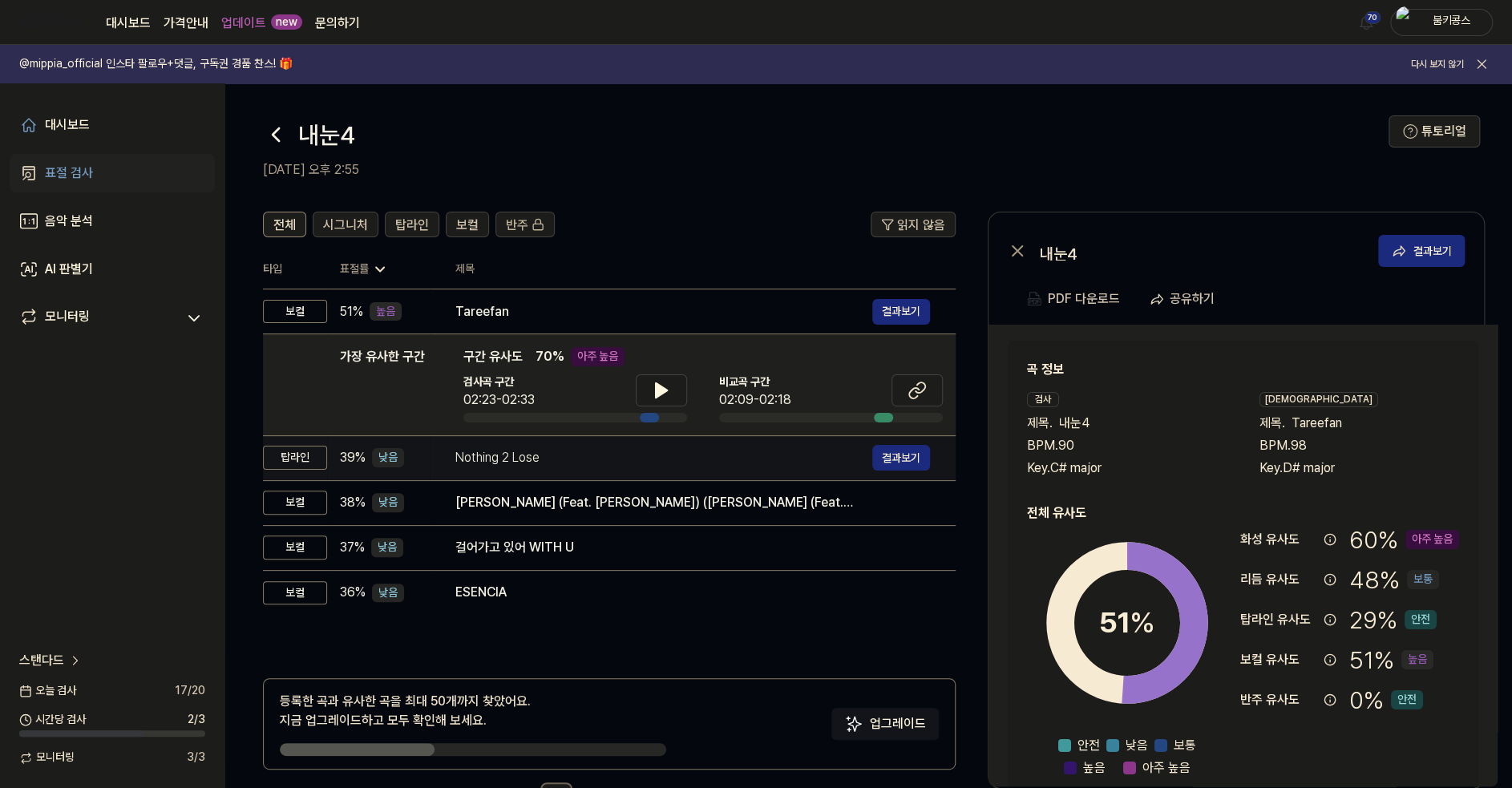
click at [525, 460] on div "Nothing 2 Lose" at bounding box center [663, 458] width 417 height 20
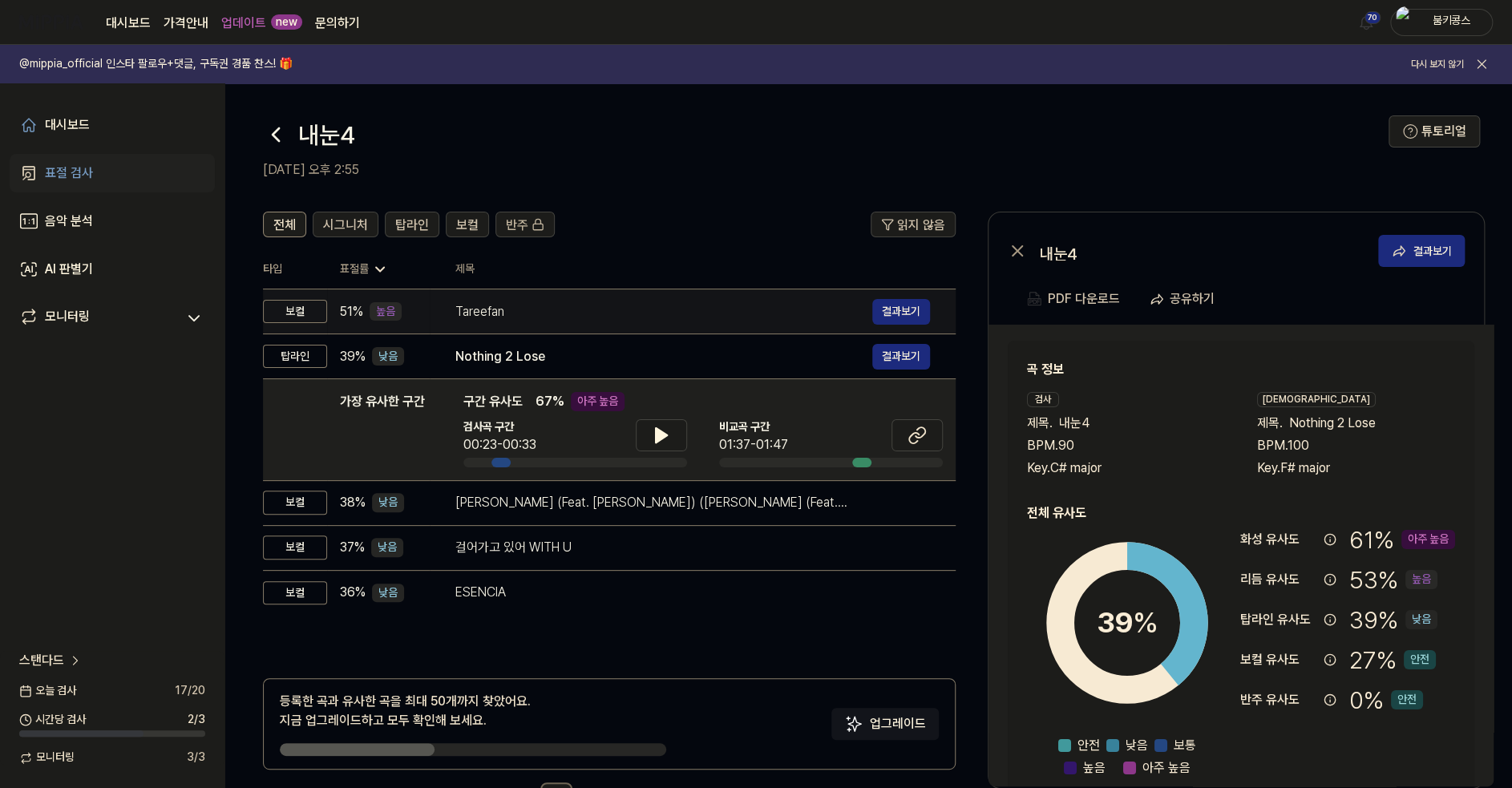
click at [542, 327] on td "Tareefan 결과보기" at bounding box center [692, 312] width 526 height 45
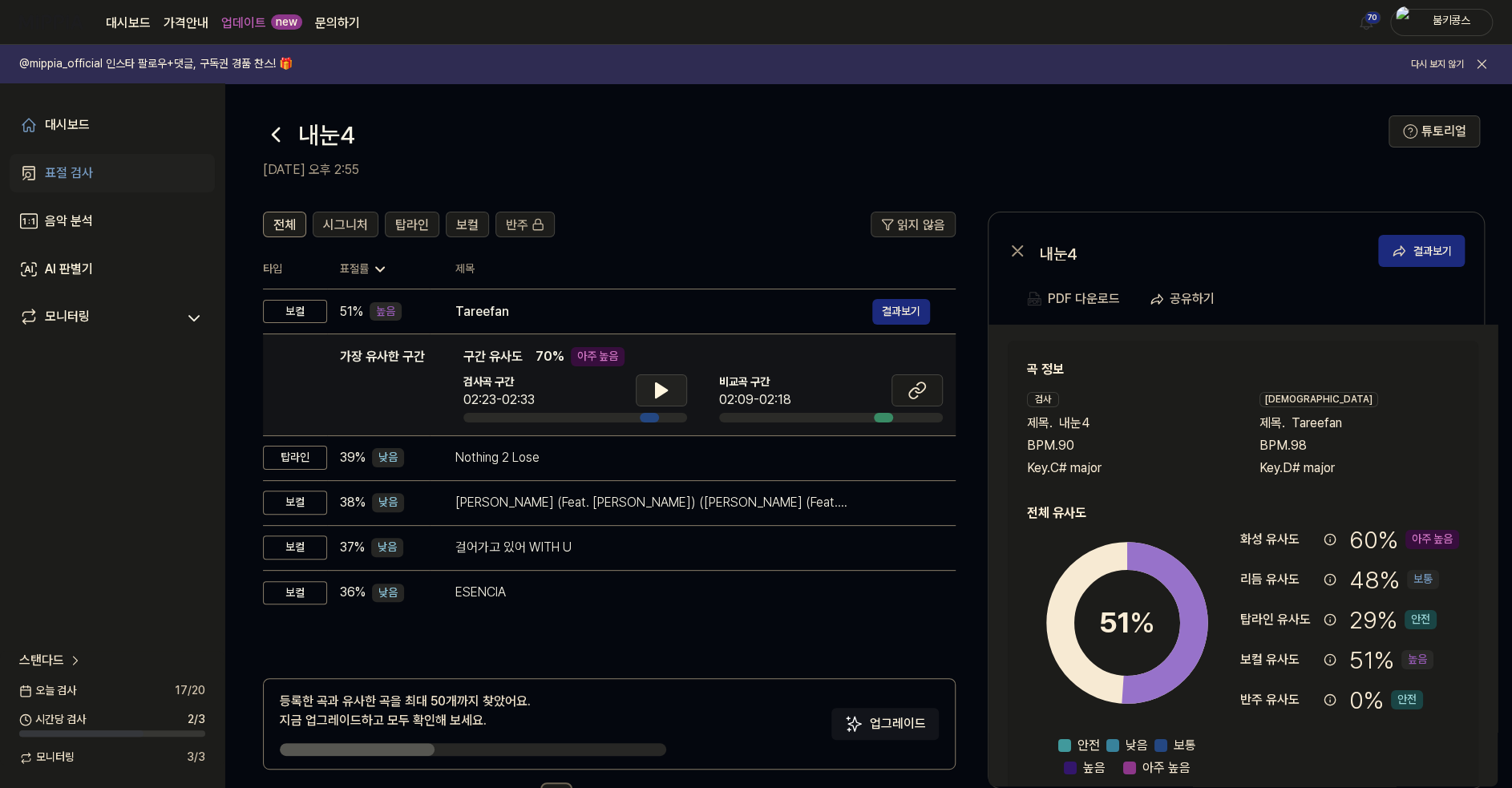
click at [649, 386] on button at bounding box center [661, 390] width 51 height 32
click at [658, 396] on icon at bounding box center [661, 390] width 20 height 20
click at [51, 176] on div "표절 검사" at bounding box center [69, 173] width 48 height 20
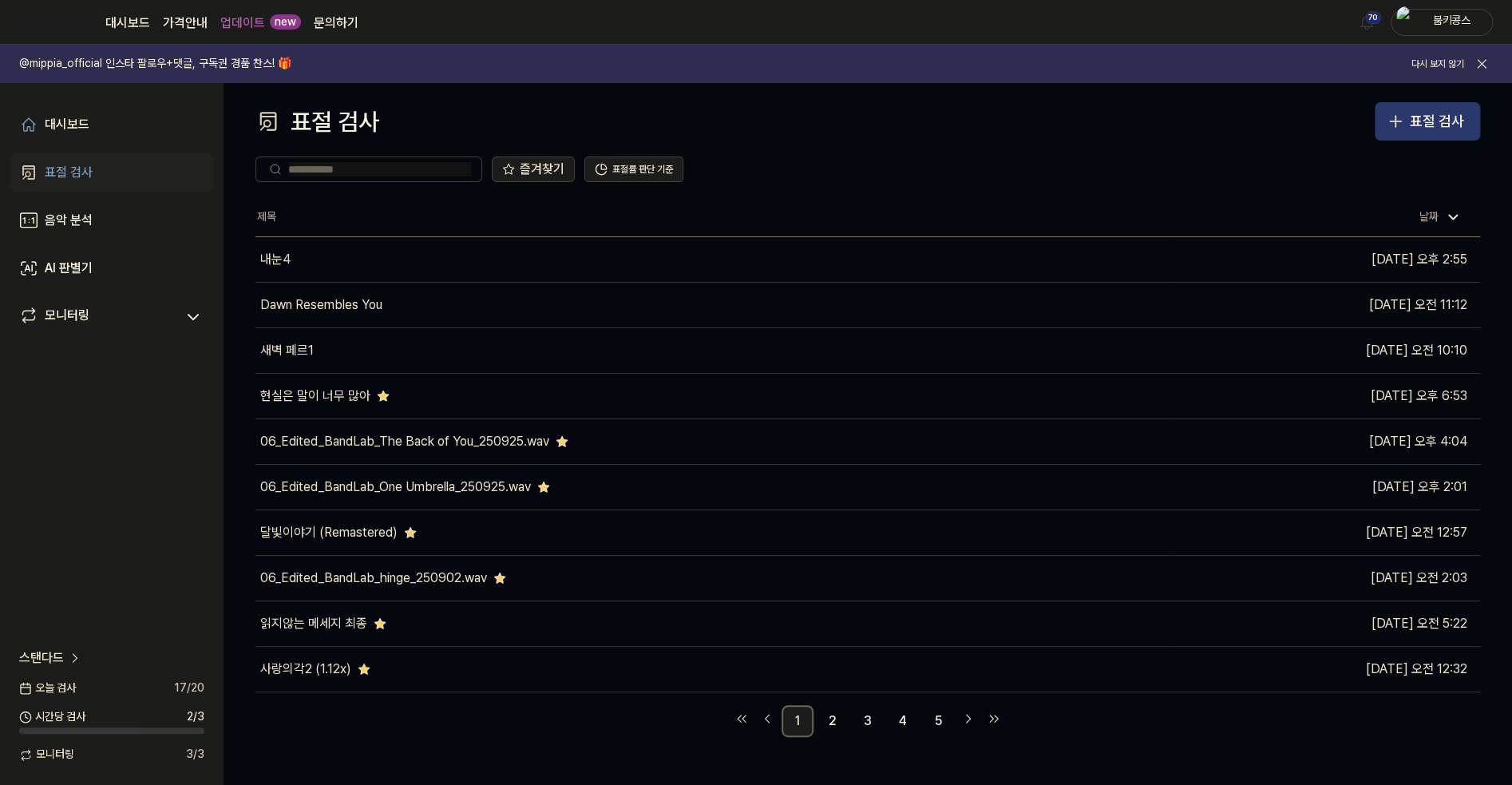
click at [1418, 124] on div "표절 검사" at bounding box center [1437, 121] width 55 height 23
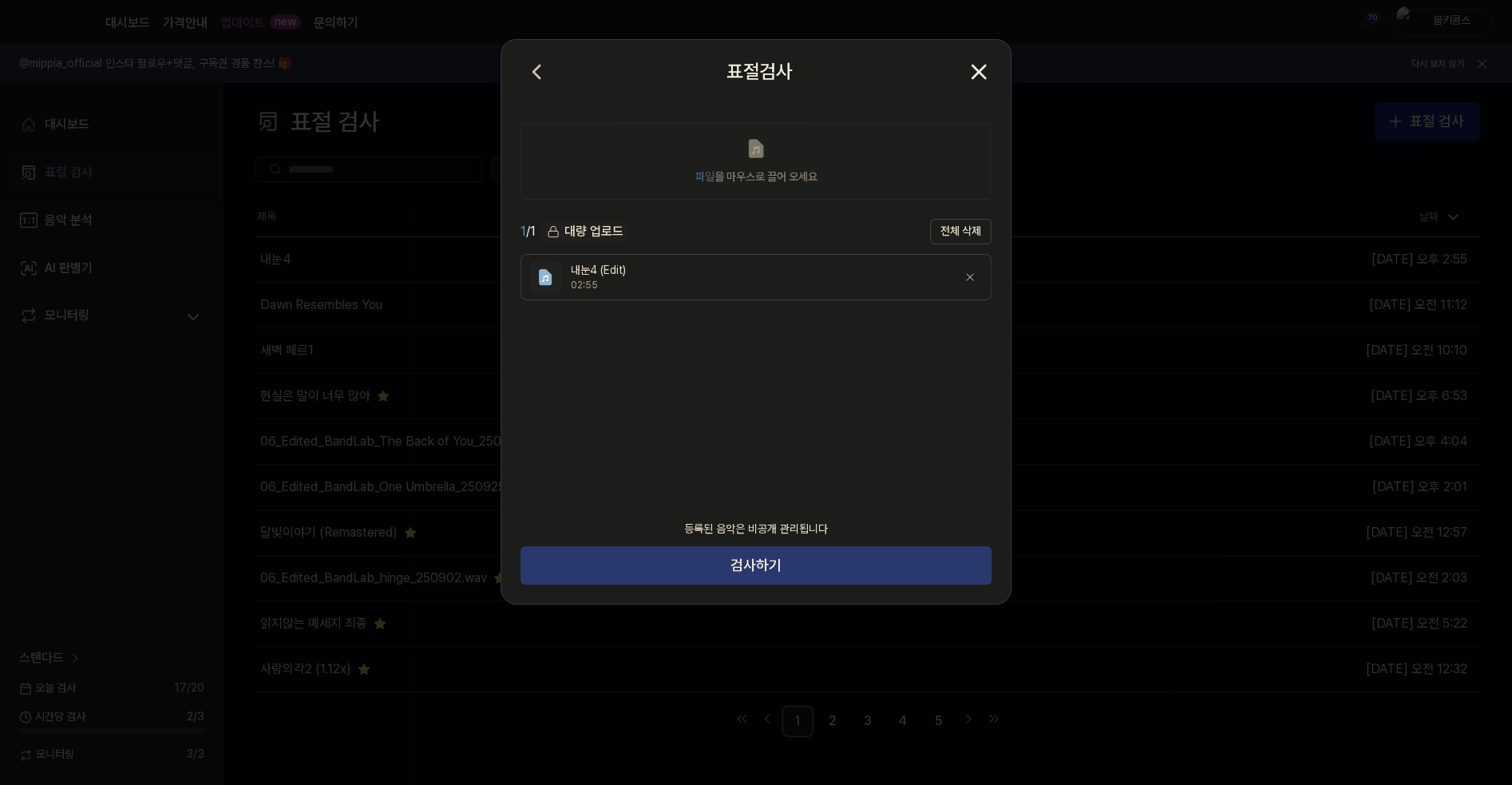
click at [749, 568] on button "검사하기" at bounding box center [756, 564] width 471 height 38
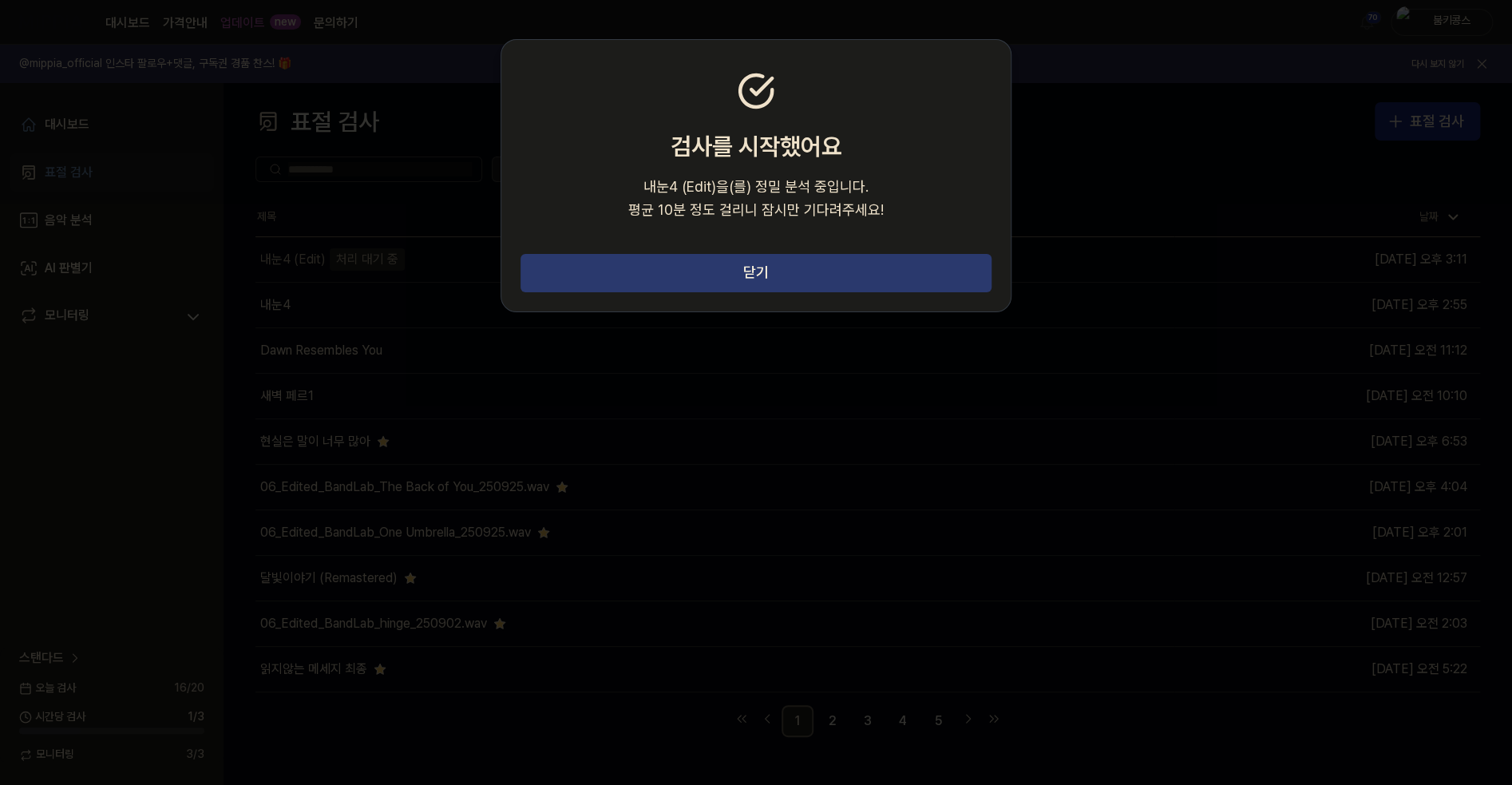
click at [638, 285] on button "닫기" at bounding box center [756, 272] width 471 height 38
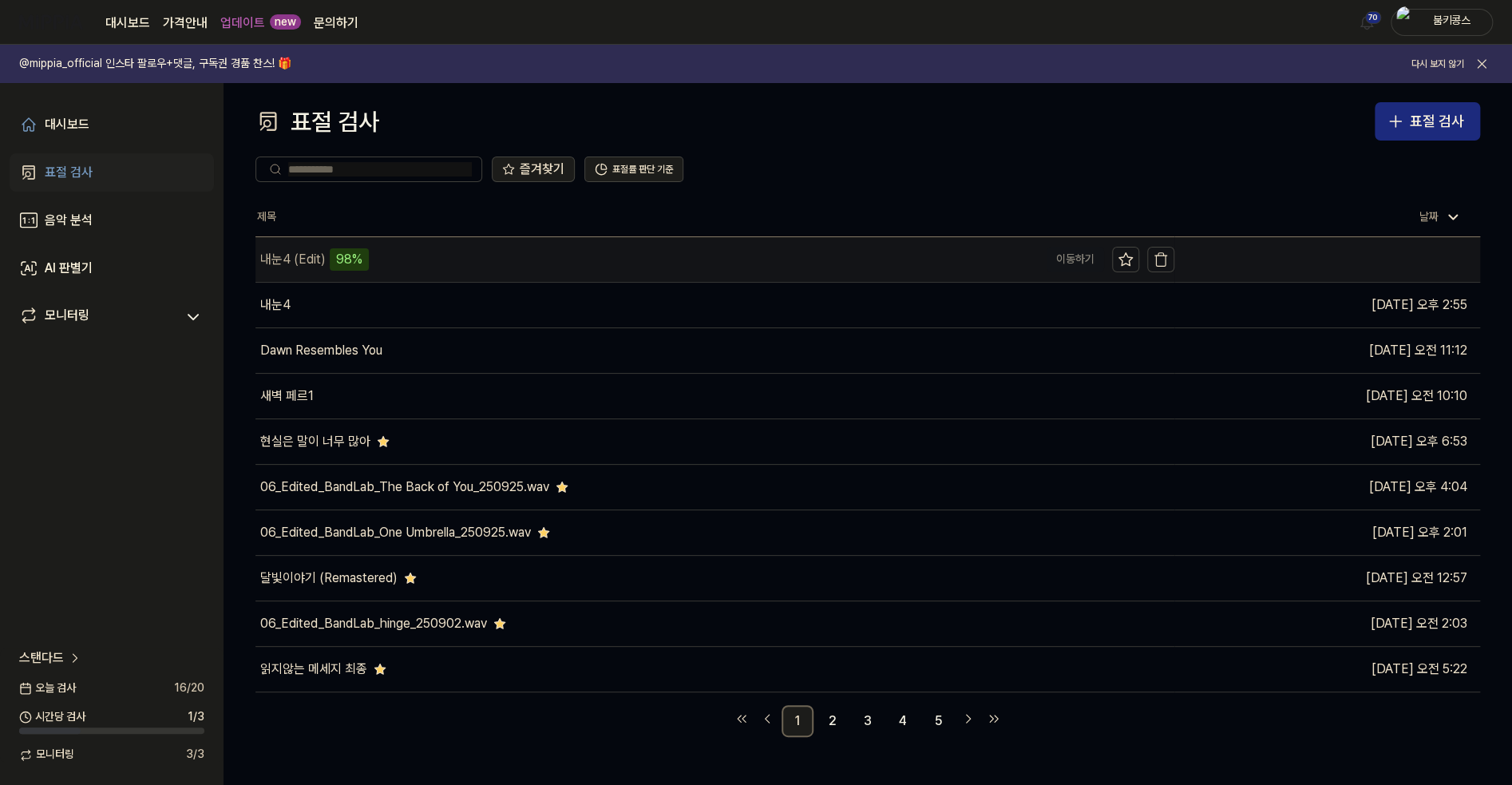
click at [414, 258] on div "내눈4 (Edit) 98%" at bounding box center [647, 260] width 783 height 44
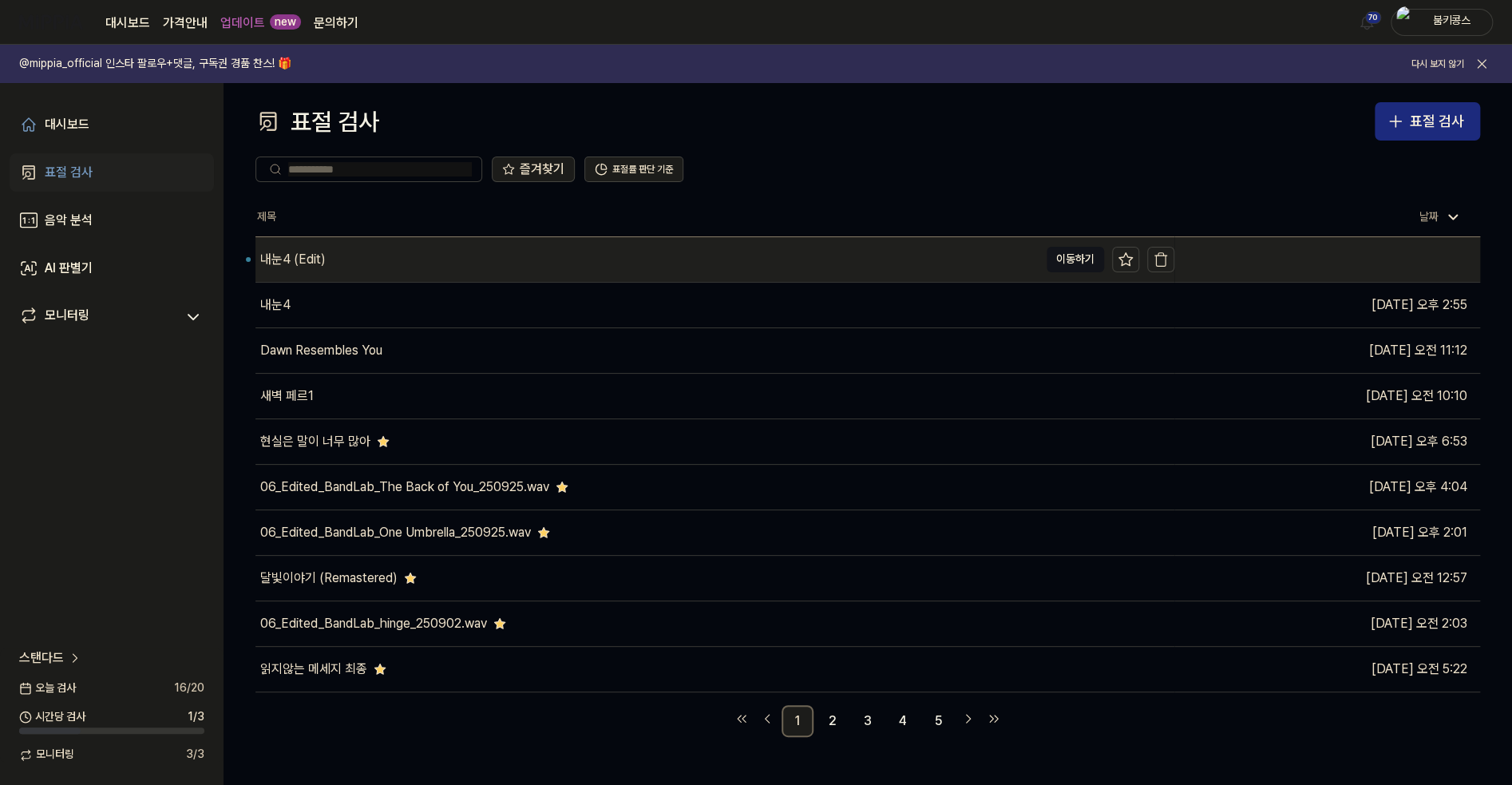
click at [372, 259] on div "내눈4 (Edit)" at bounding box center [647, 260] width 783 height 44
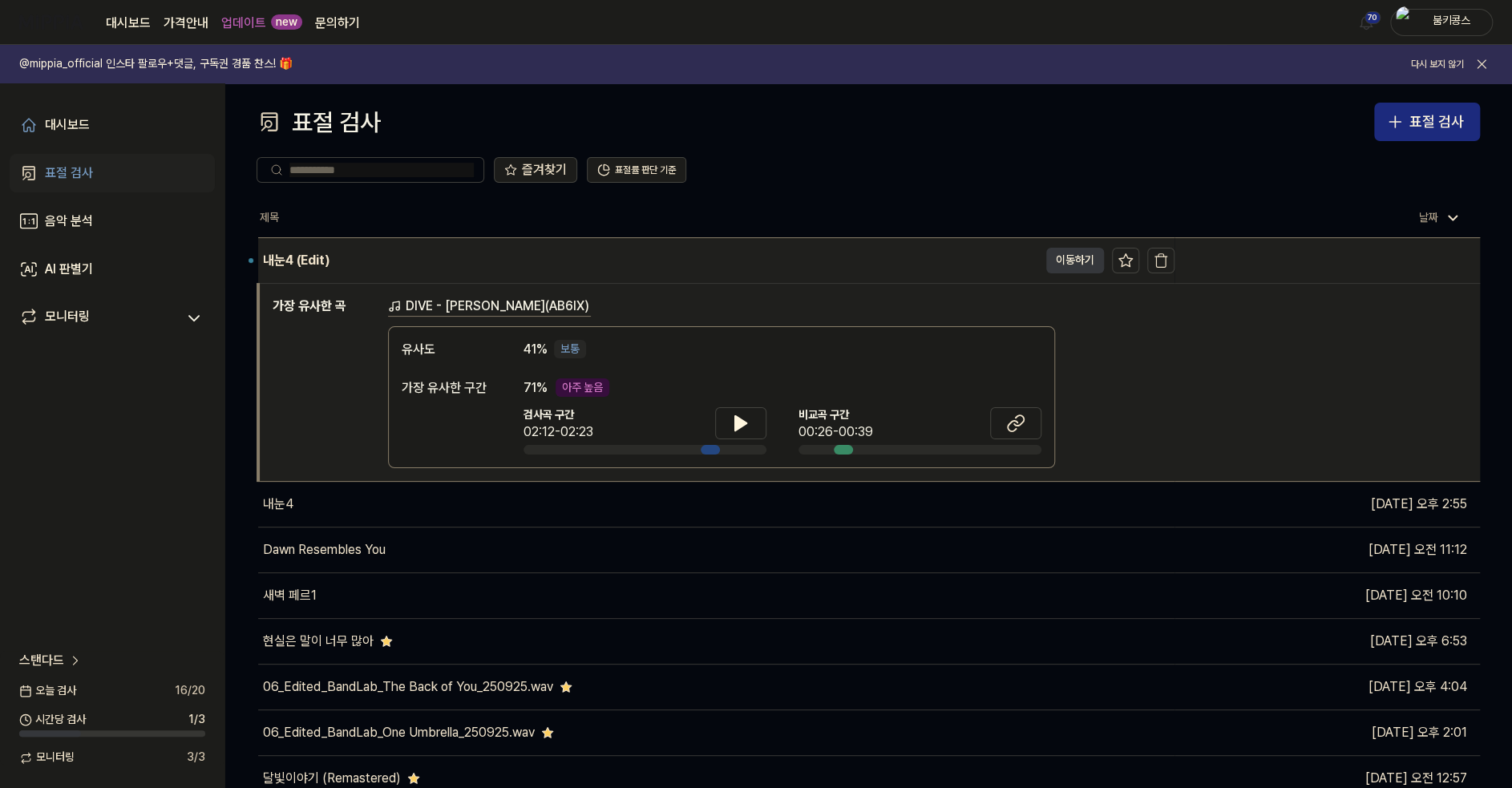
click at [1072, 252] on button "이동하기" at bounding box center [1075, 260] width 58 height 26
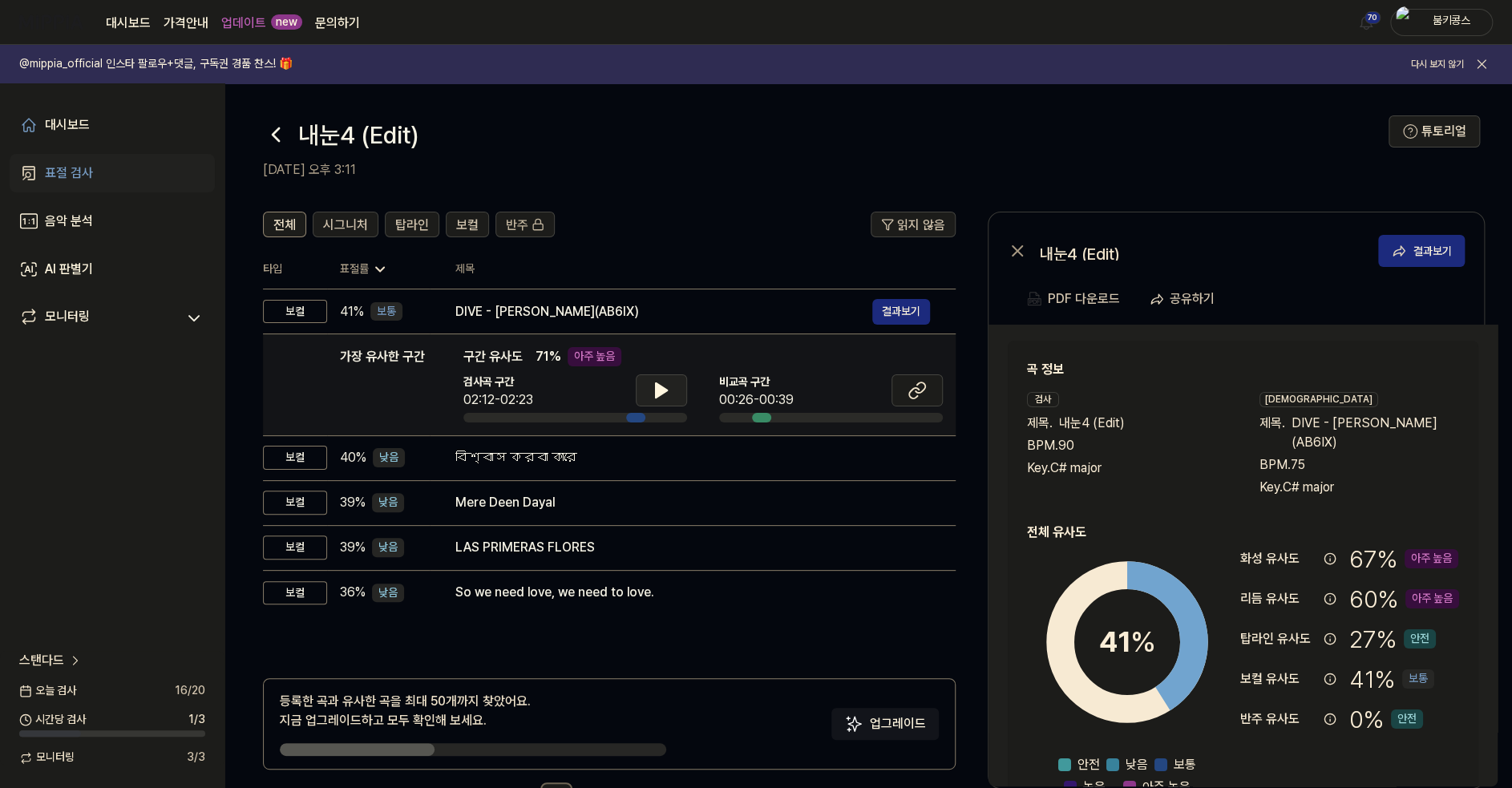
click at [647, 380] on button at bounding box center [661, 390] width 51 height 32
click at [660, 387] on icon at bounding box center [661, 390] width 20 height 20
click at [922, 380] on button at bounding box center [917, 390] width 51 height 32
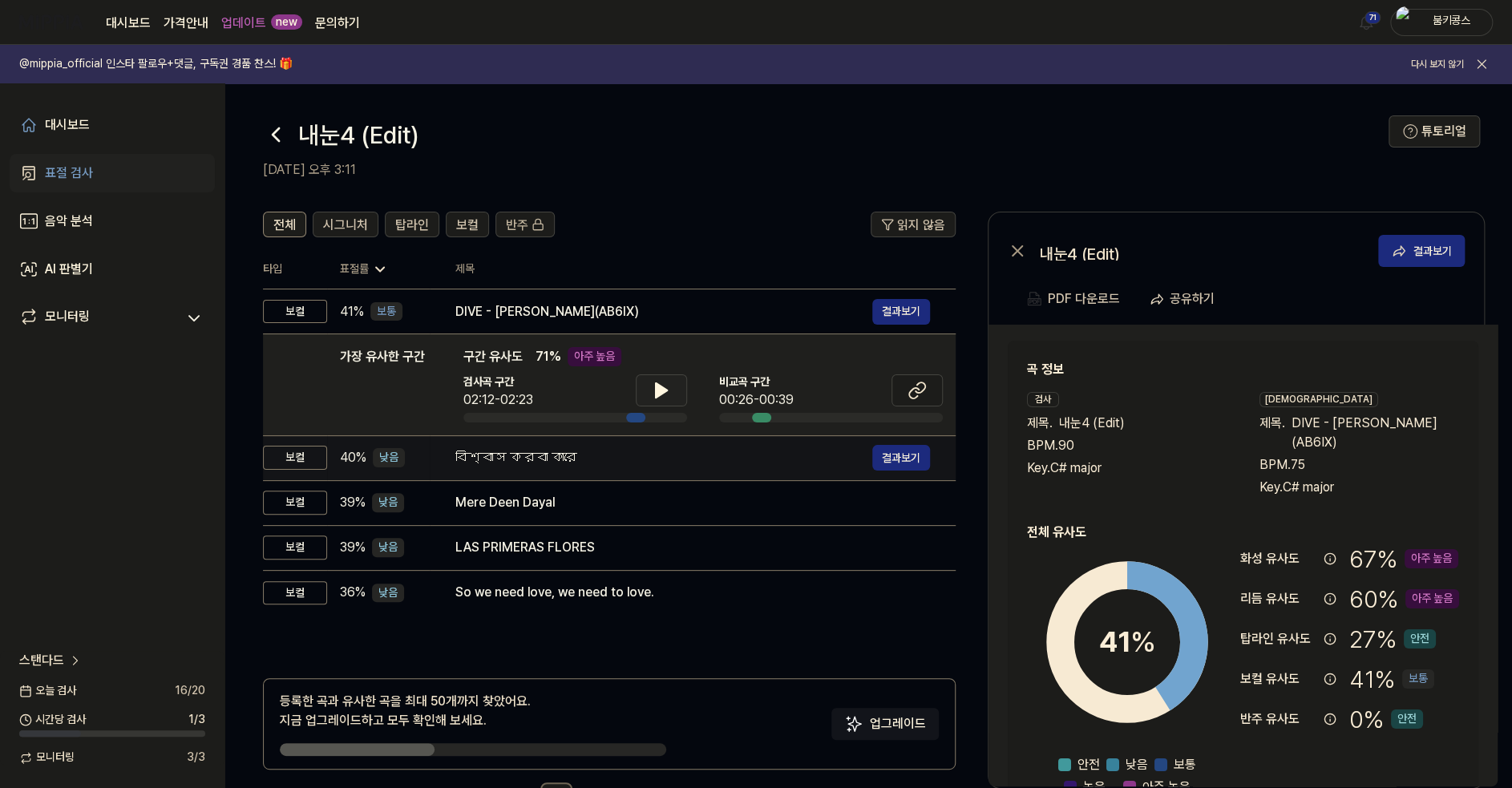
click at [455, 455] on div "বিশ্বাস করবা কারে" at bounding box center [663, 458] width 417 height 20
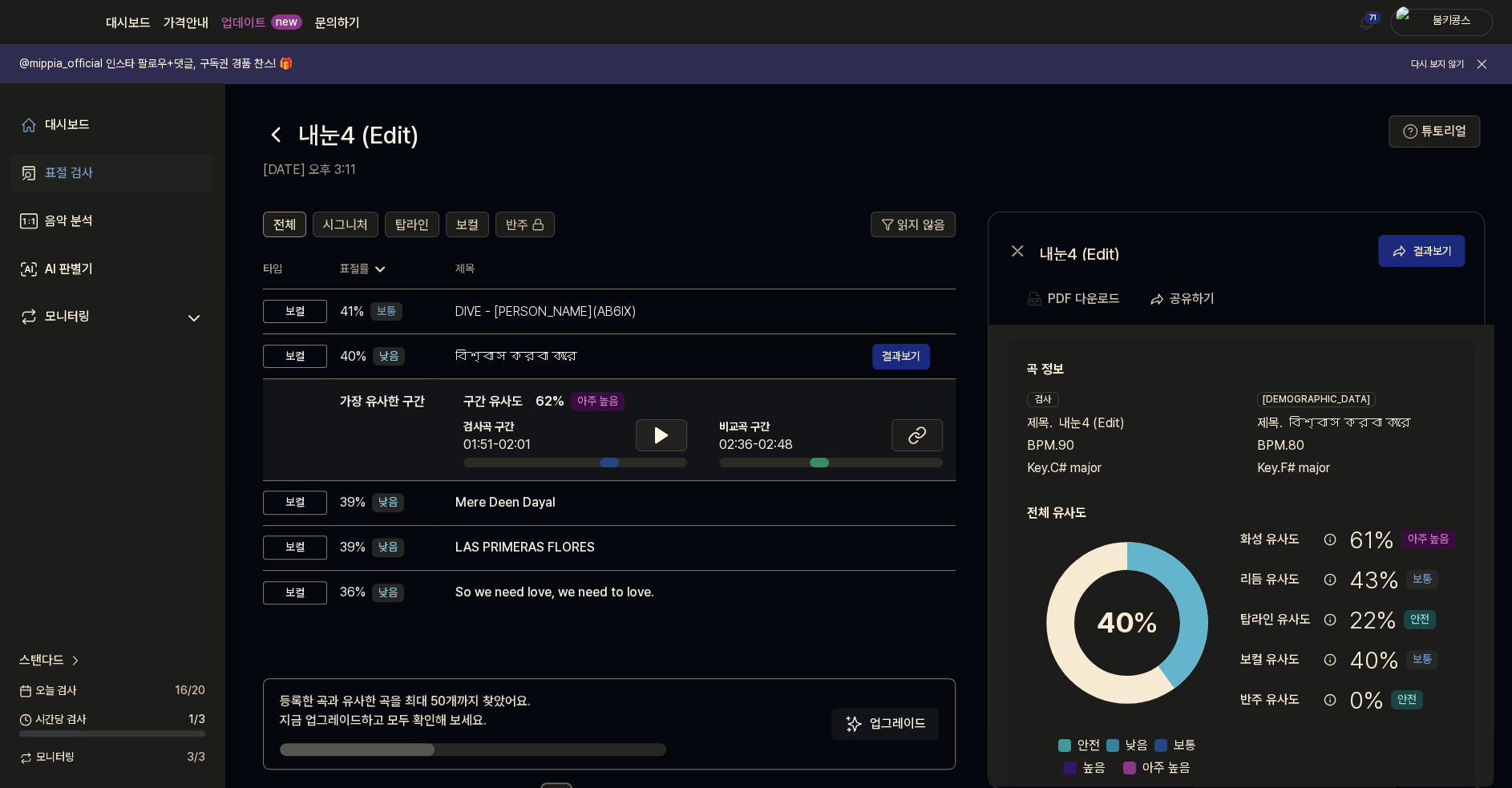
click at [658, 432] on icon at bounding box center [662, 435] width 11 height 15
click at [658, 432] on icon at bounding box center [658, 435] width 3 height 13
click at [936, 432] on button at bounding box center [917, 435] width 51 height 32
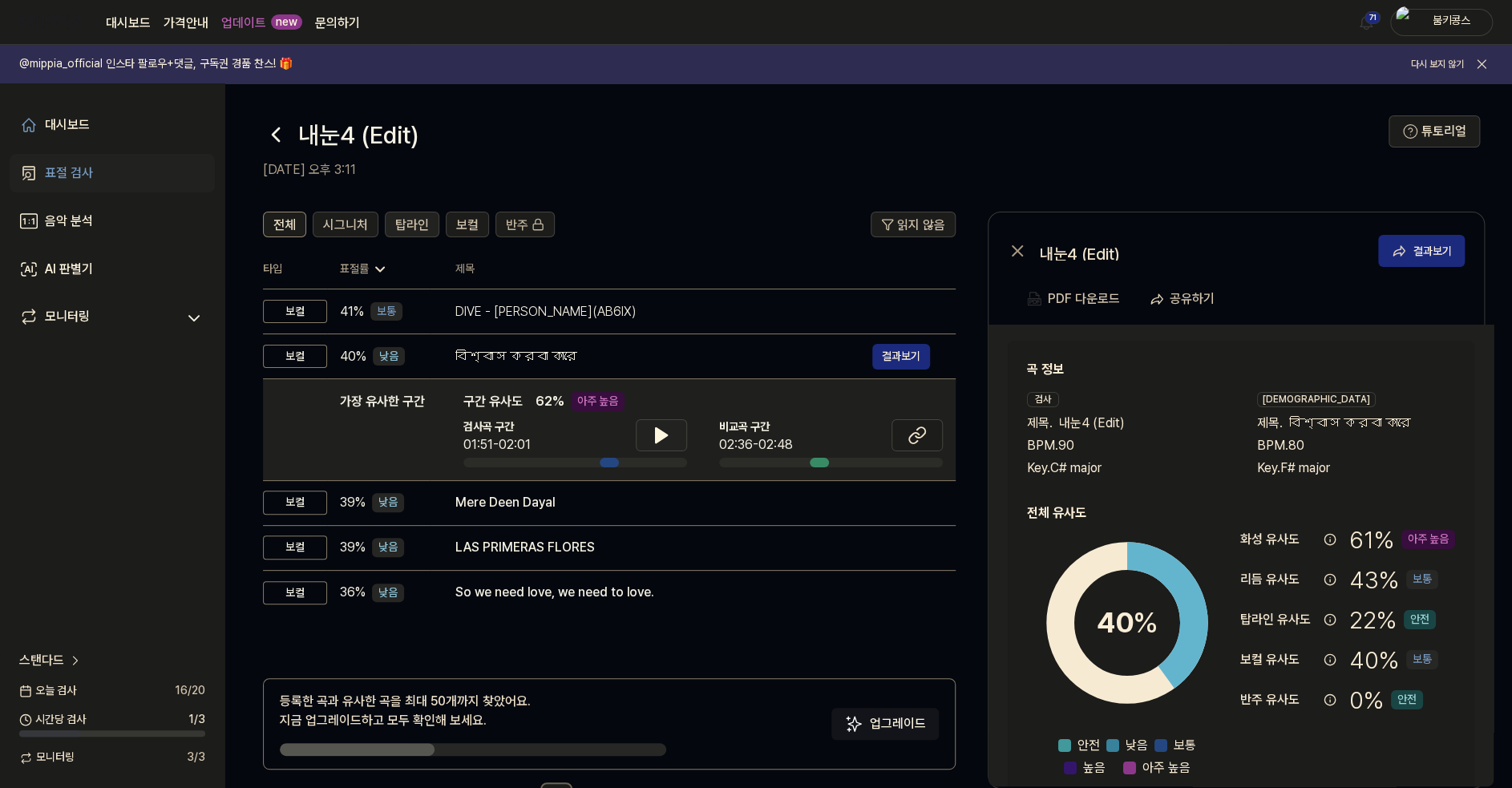
click at [409, 230] on span "탑라인" at bounding box center [412, 225] width 33 height 20
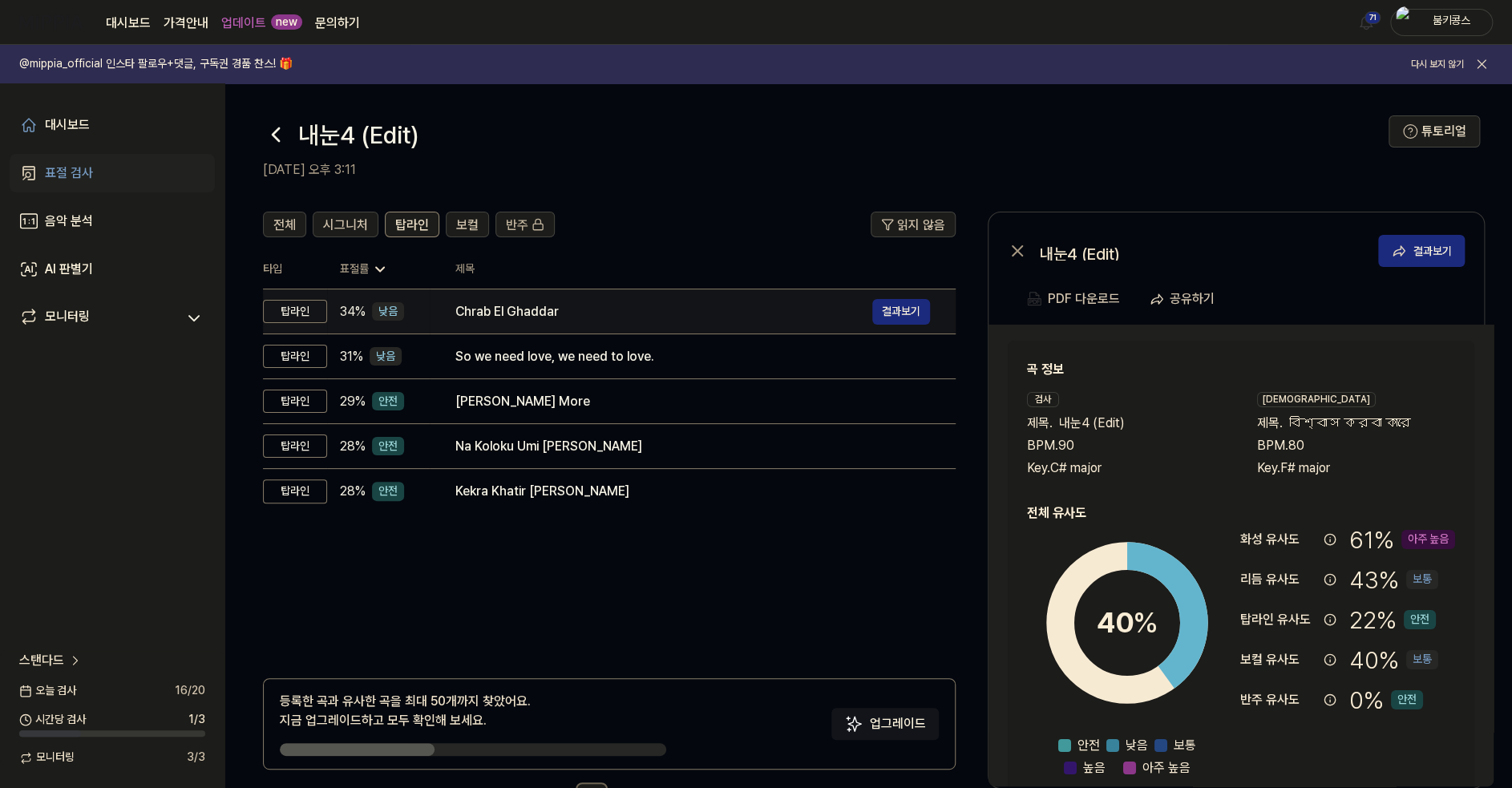
click at [484, 303] on div "Chrab El Ghaddar" at bounding box center [663, 312] width 417 height 20
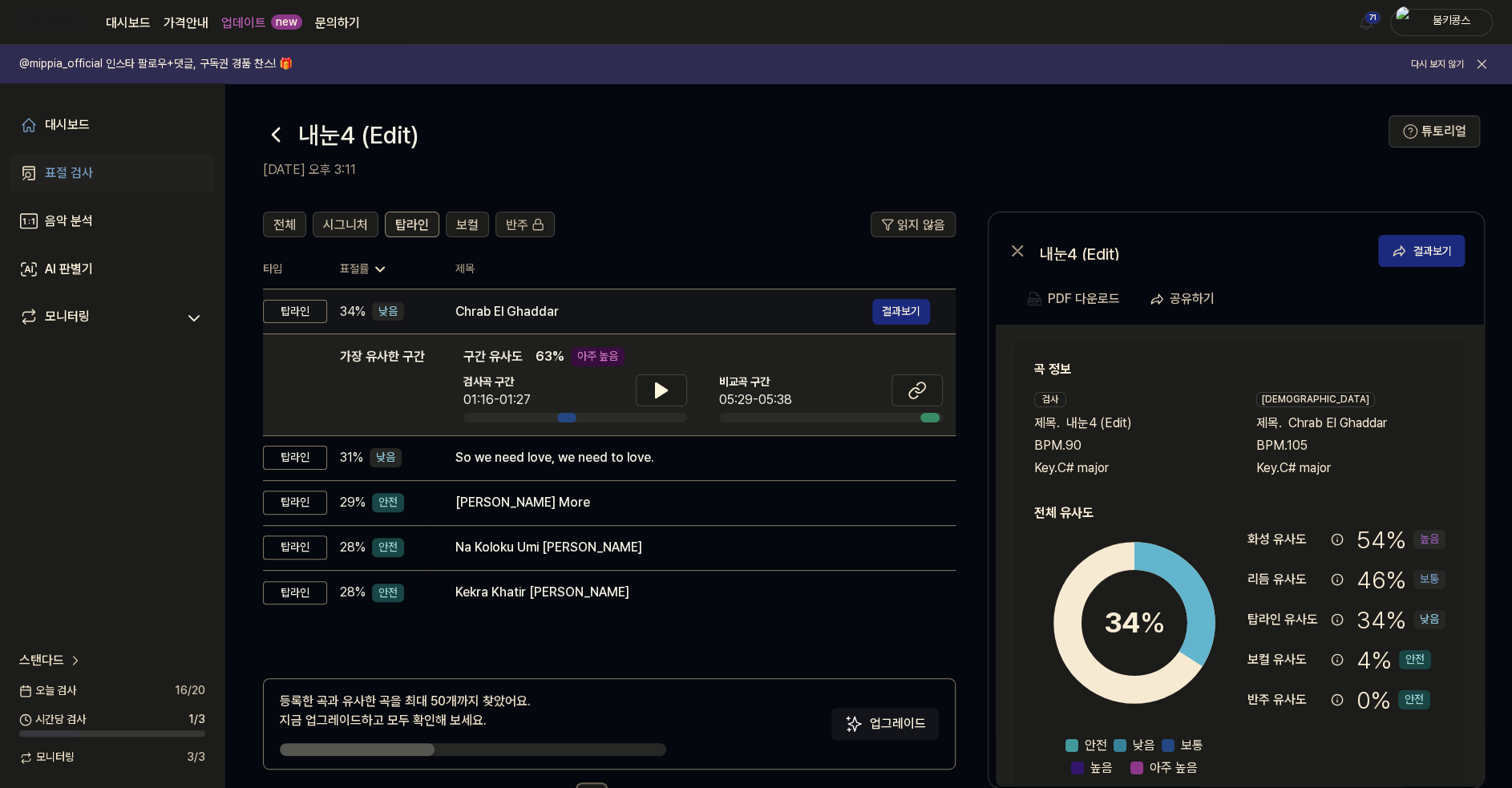
click at [484, 303] on div "Chrab El Ghaddar" at bounding box center [663, 312] width 417 height 20
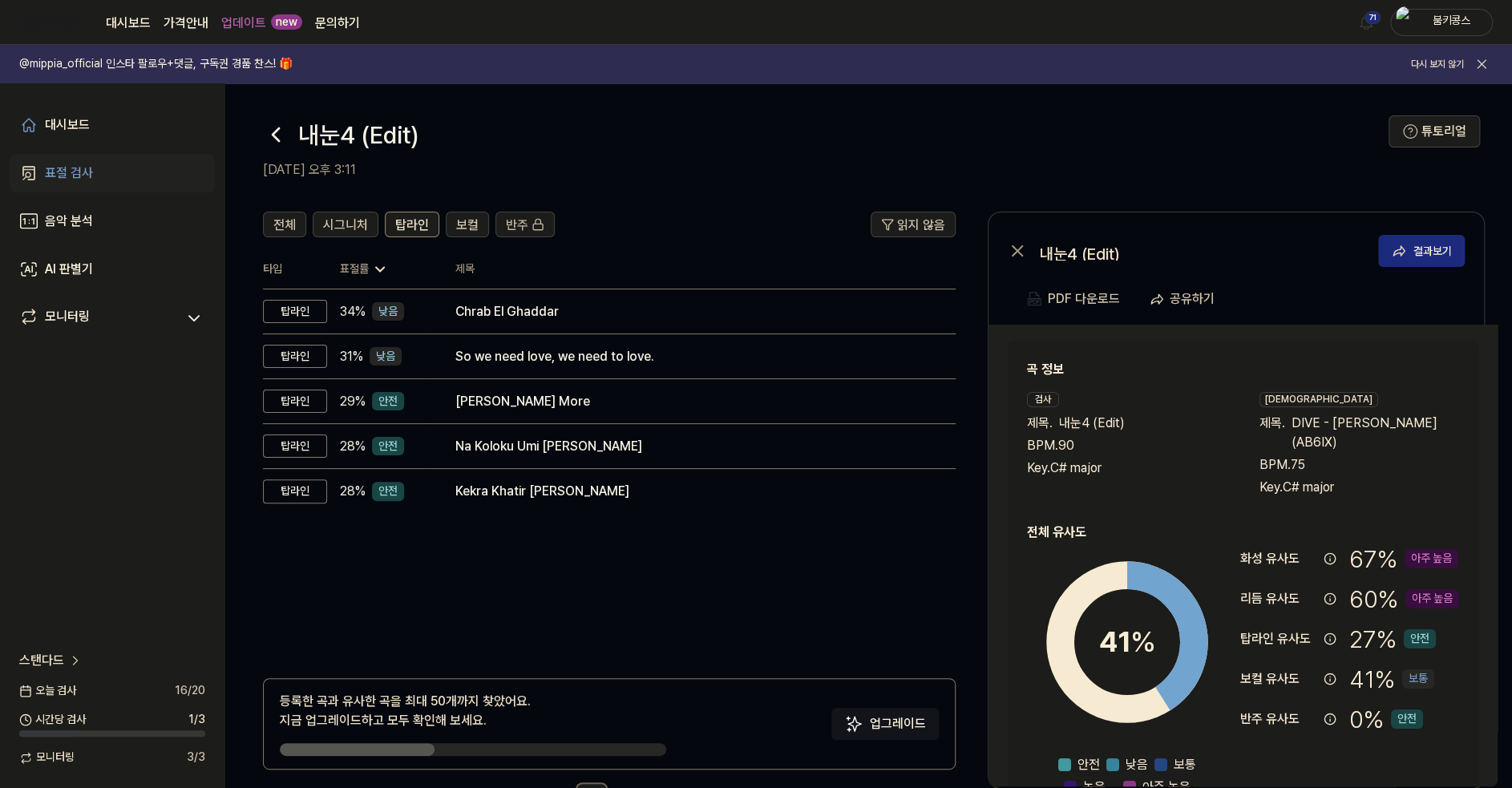
click at [274, 140] on icon at bounding box center [276, 135] width 26 height 26
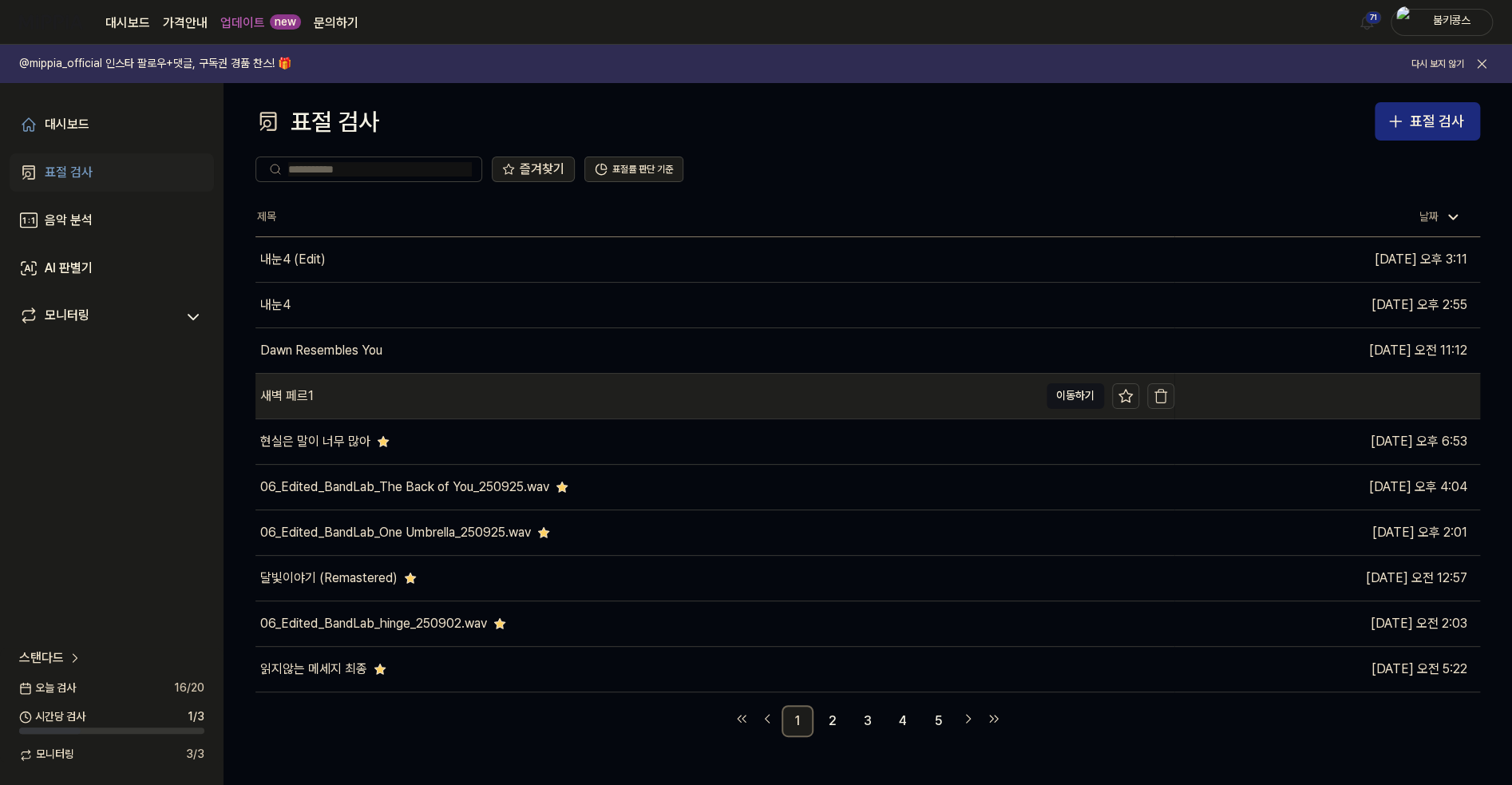
click at [1160, 395] on icon "button" at bounding box center [1160, 396] width 16 height 16
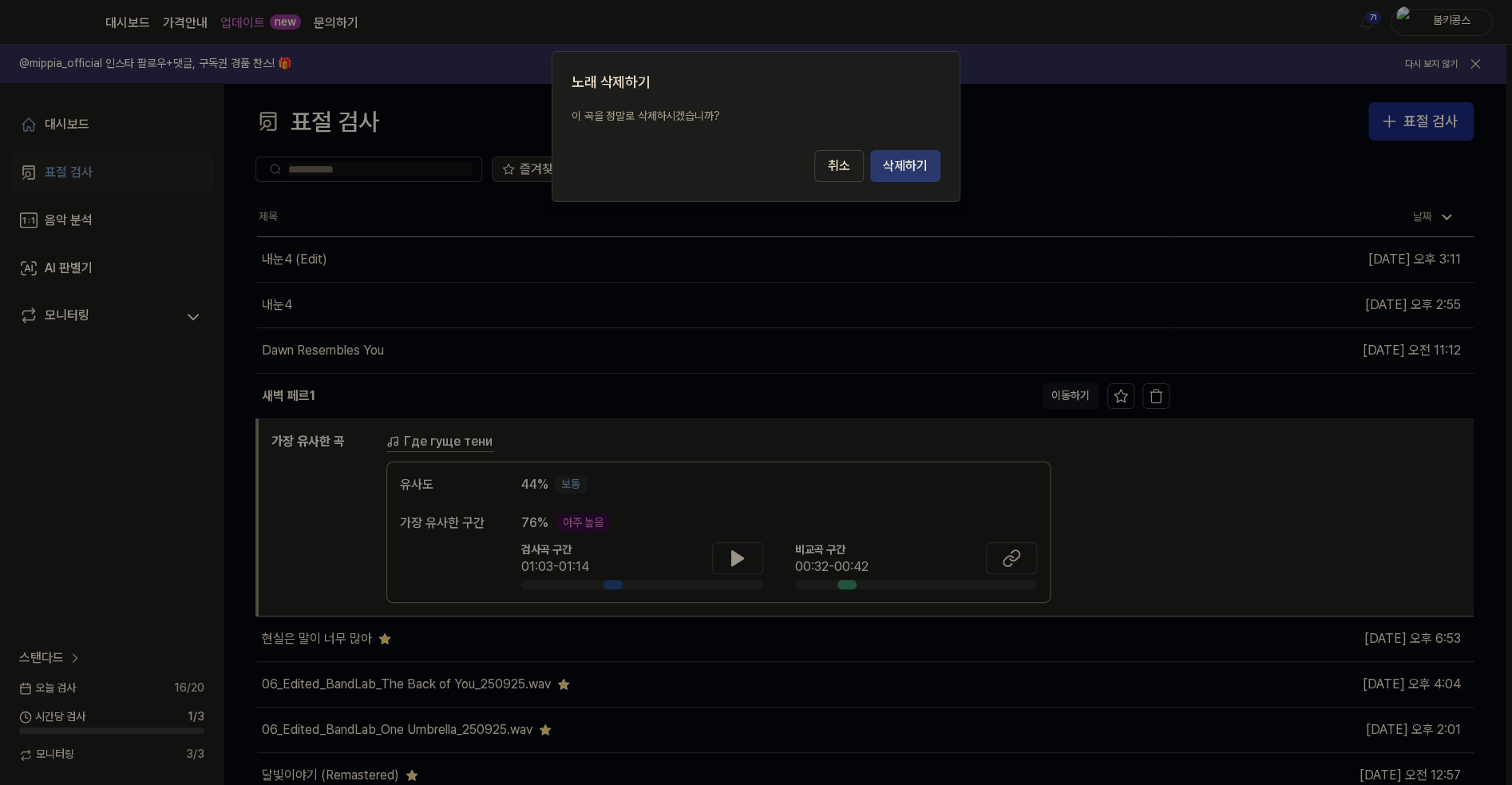
click at [909, 169] on button "삭제하기" at bounding box center [905, 166] width 70 height 32
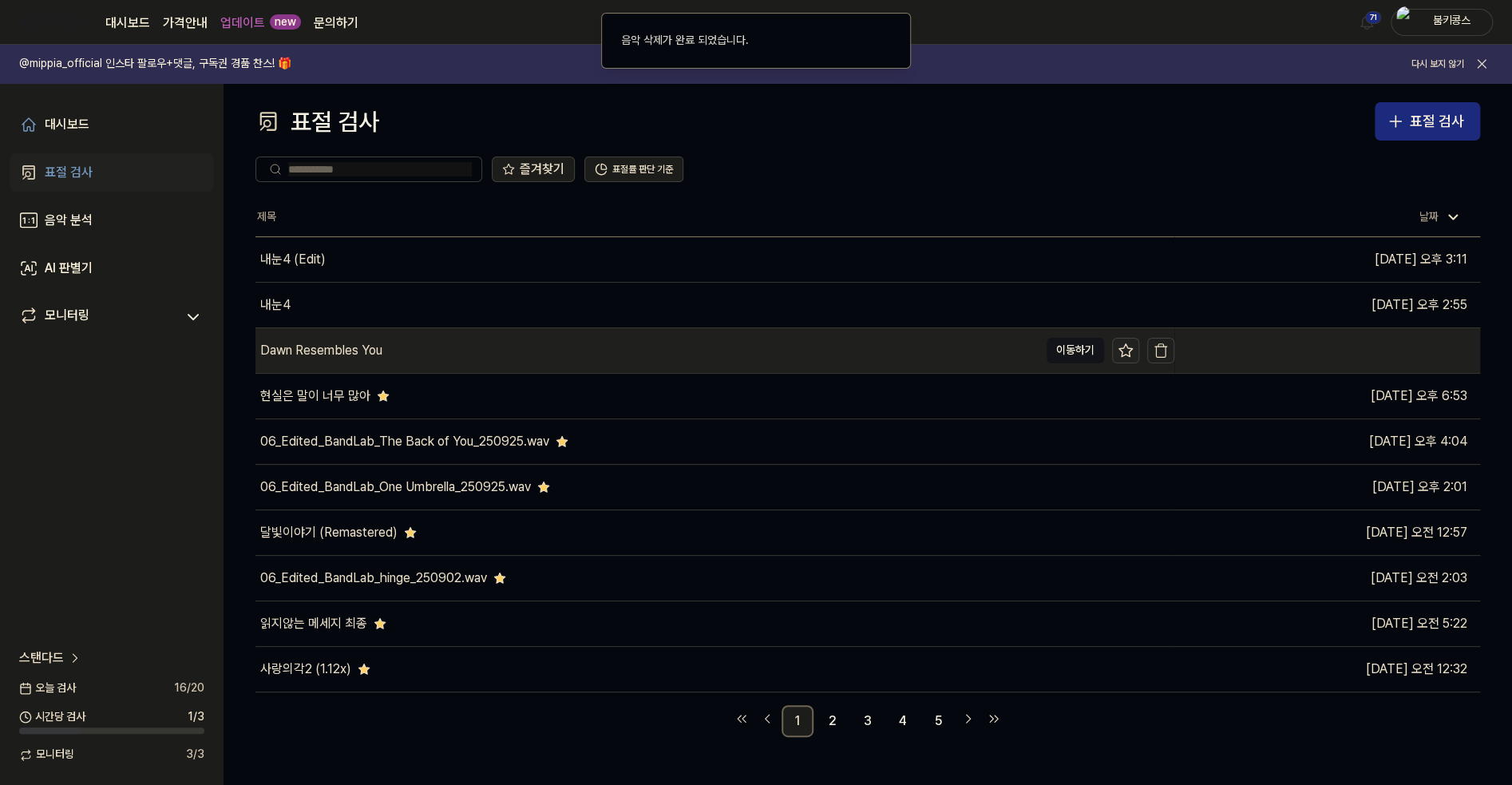
click at [1130, 343] on icon at bounding box center [1125, 350] width 16 height 16
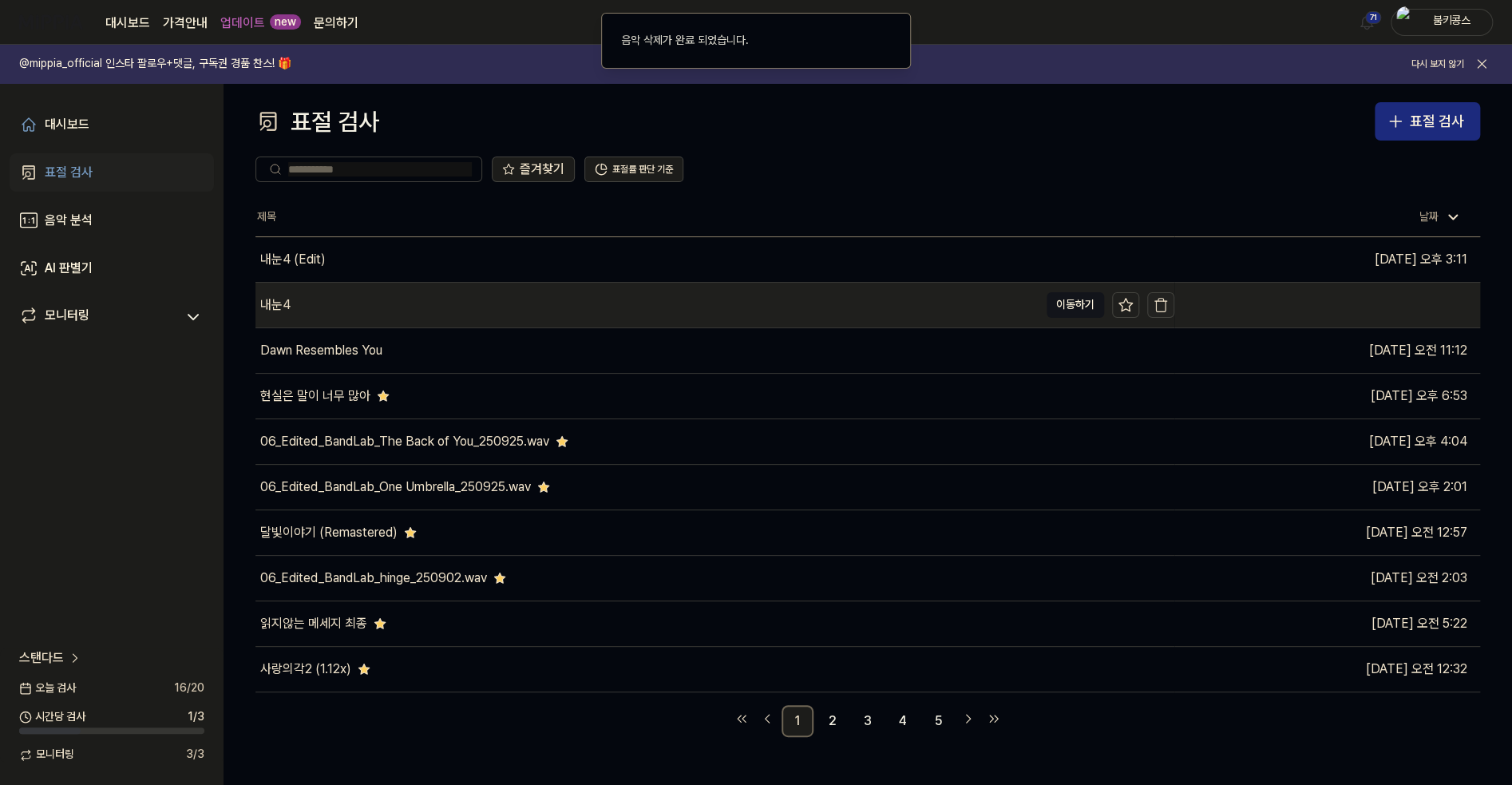
click at [1162, 301] on icon "button" at bounding box center [1160, 301] width 12 height 0
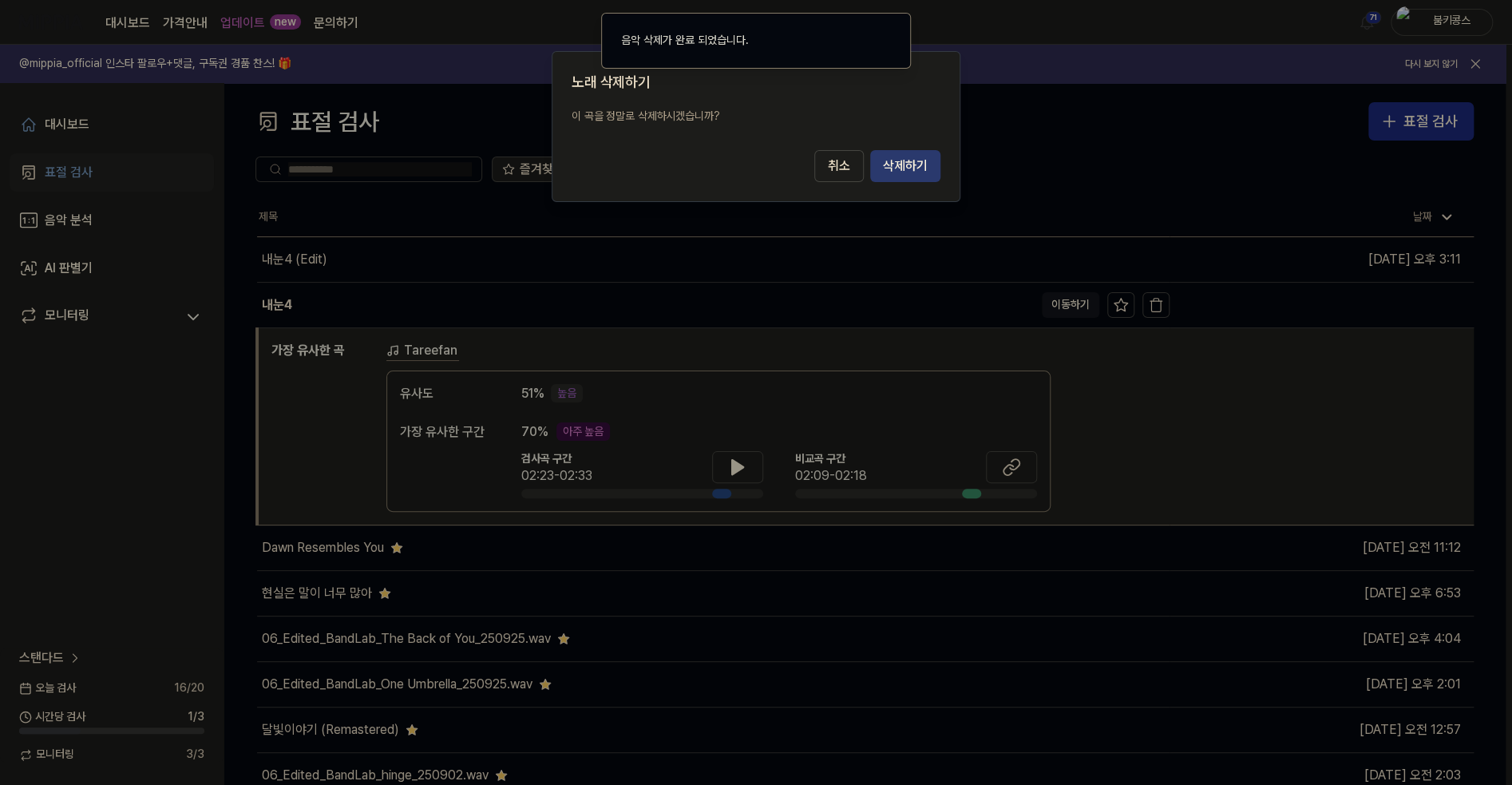
click at [913, 166] on button "삭제하기" at bounding box center [905, 166] width 70 height 32
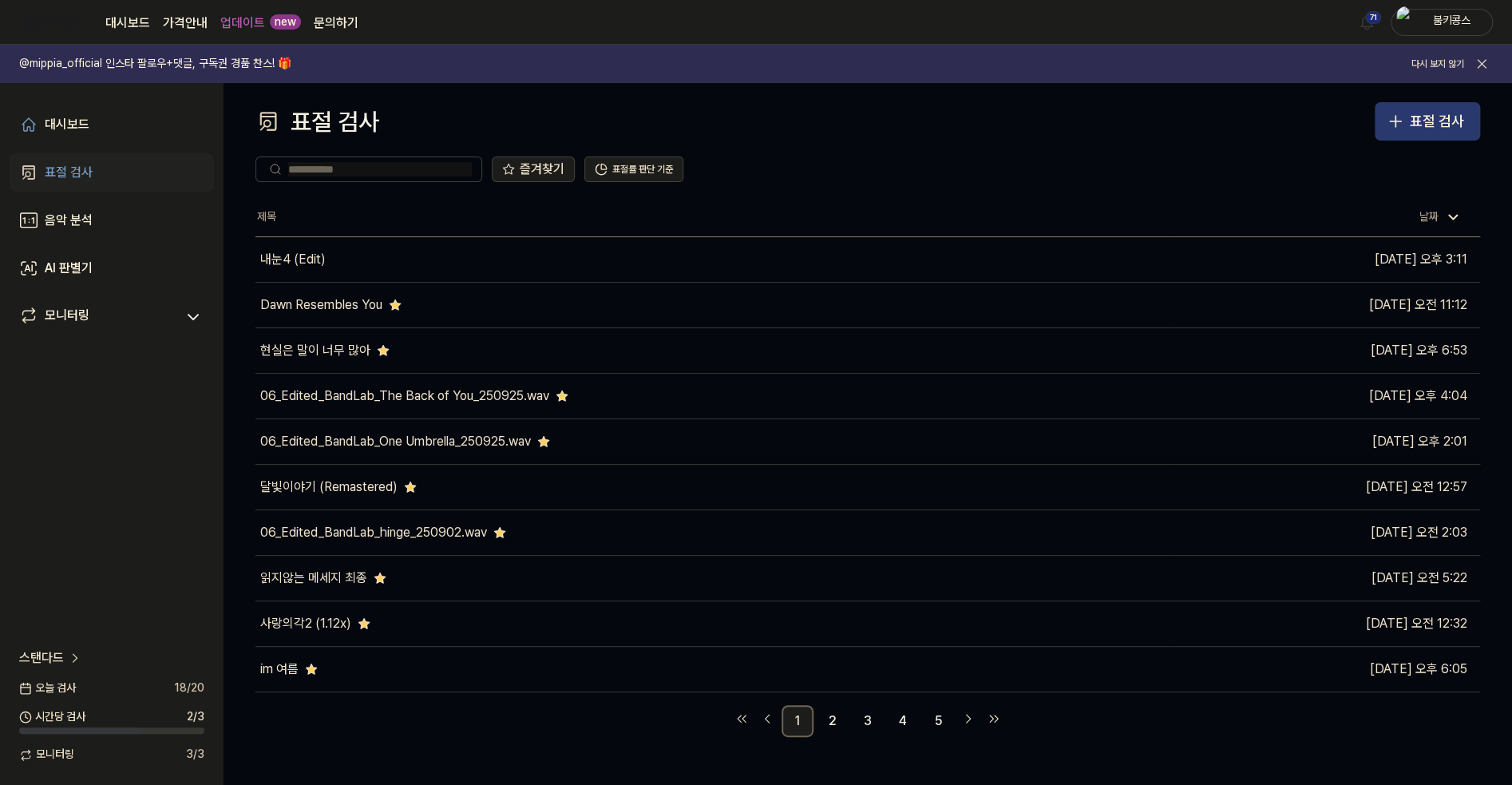
click at [1405, 121] on icon "button" at bounding box center [1395, 121] width 19 height 19
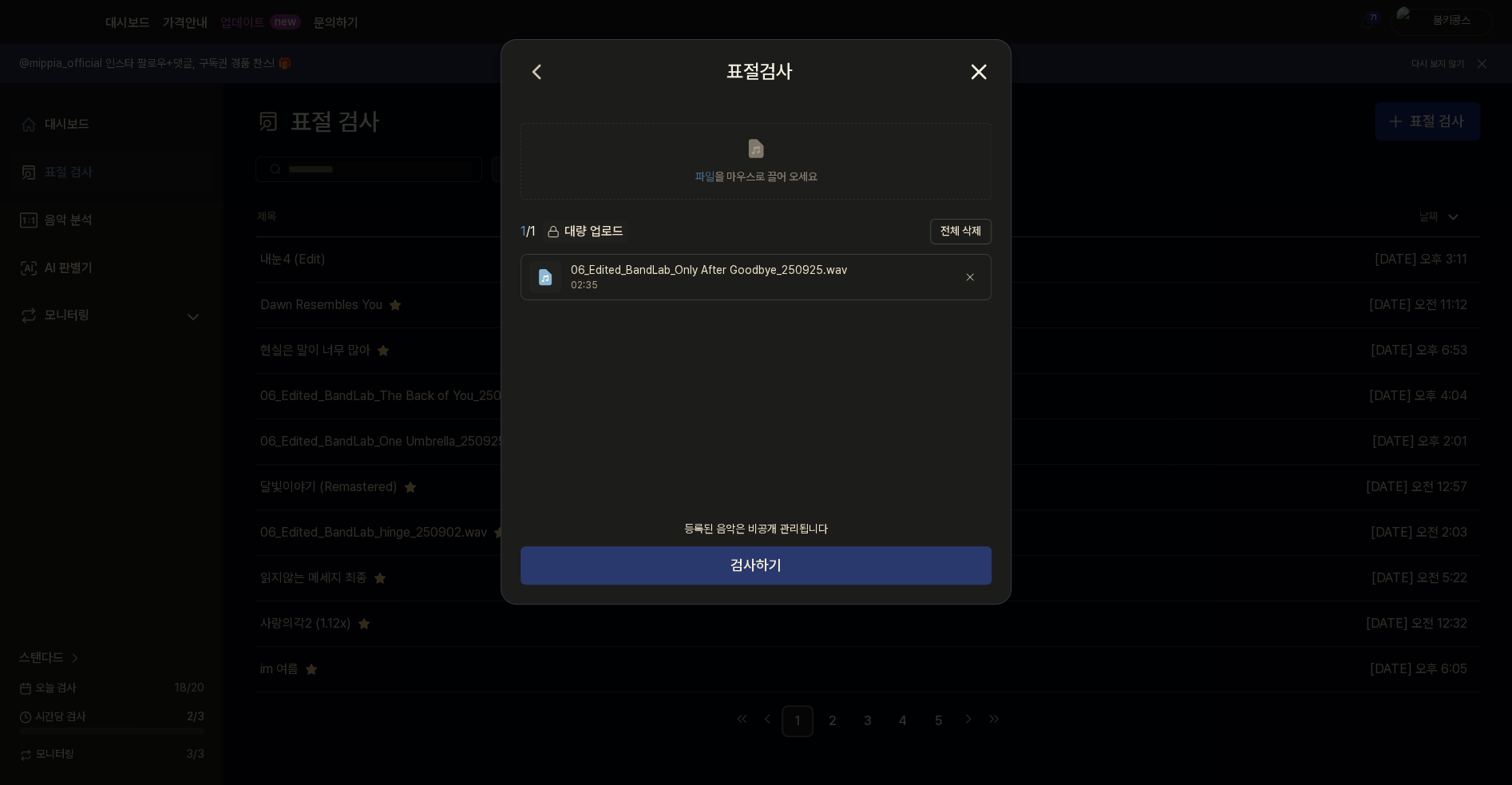
click at [765, 571] on button "검사하기" at bounding box center [756, 564] width 471 height 38
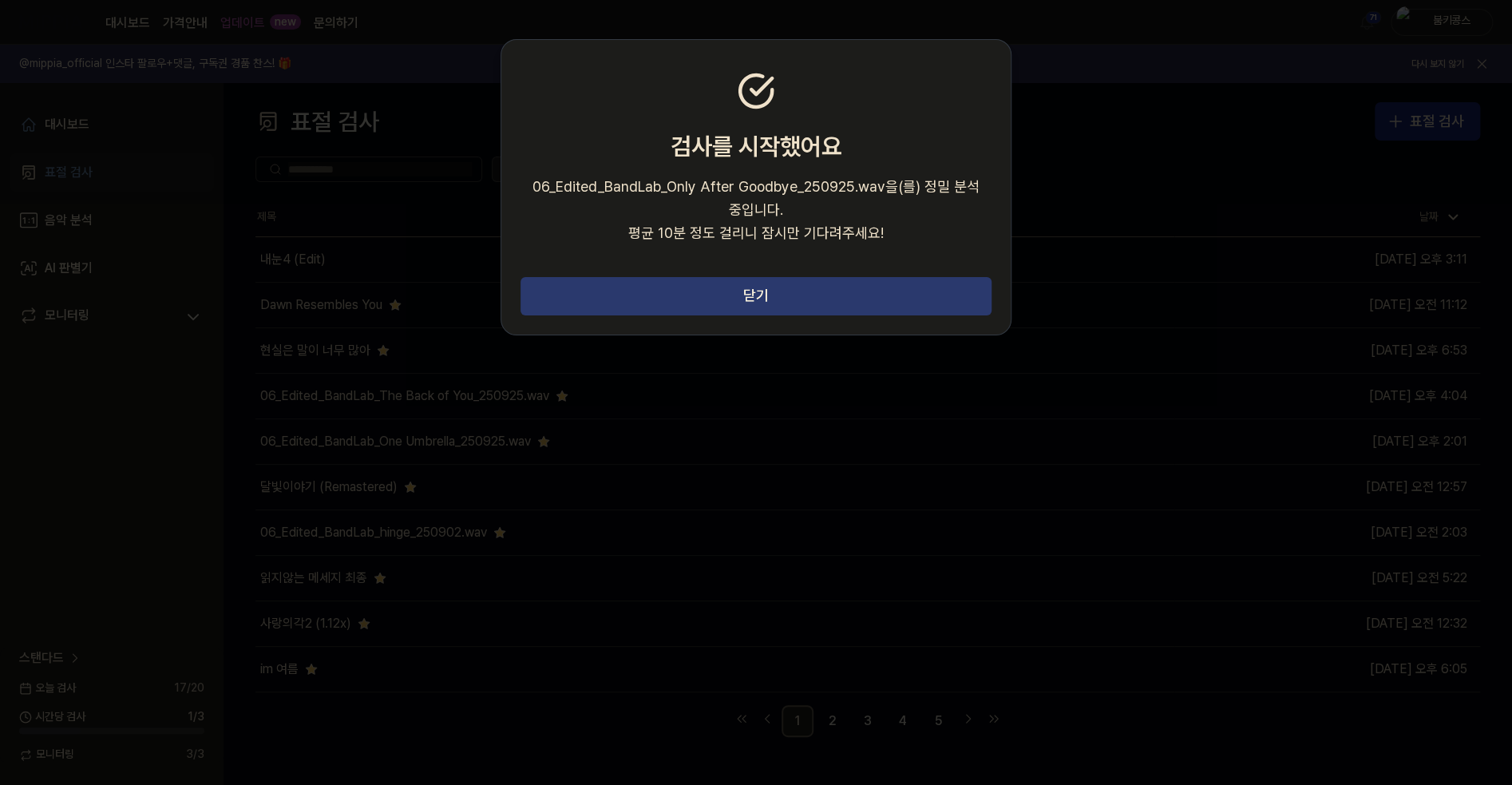
click at [736, 298] on button "닫기" at bounding box center [756, 296] width 471 height 38
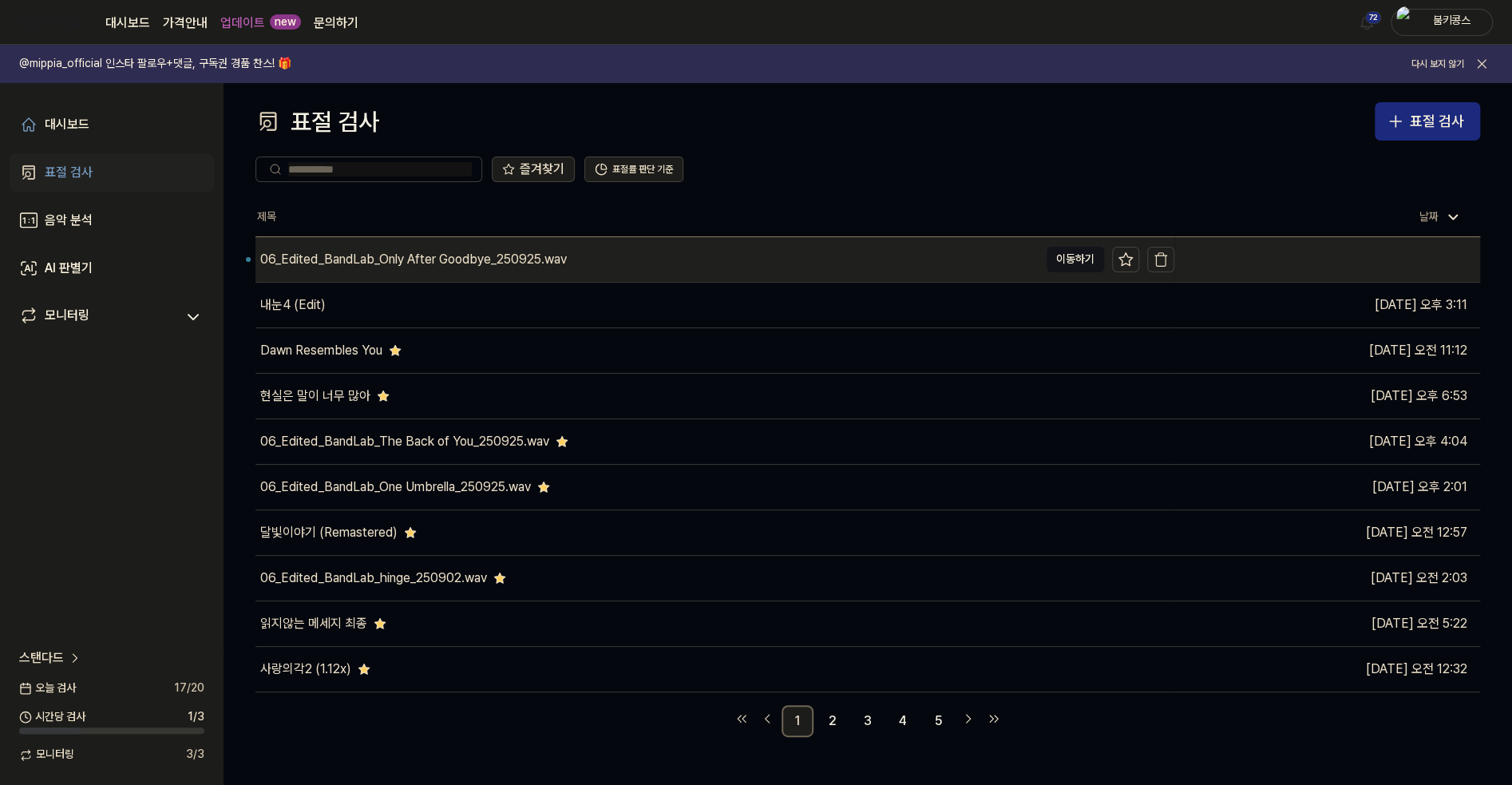
click at [515, 252] on div "06_Edited_BandLab_Only After Goodbye_250925.wav" at bounding box center [413, 260] width 307 height 19
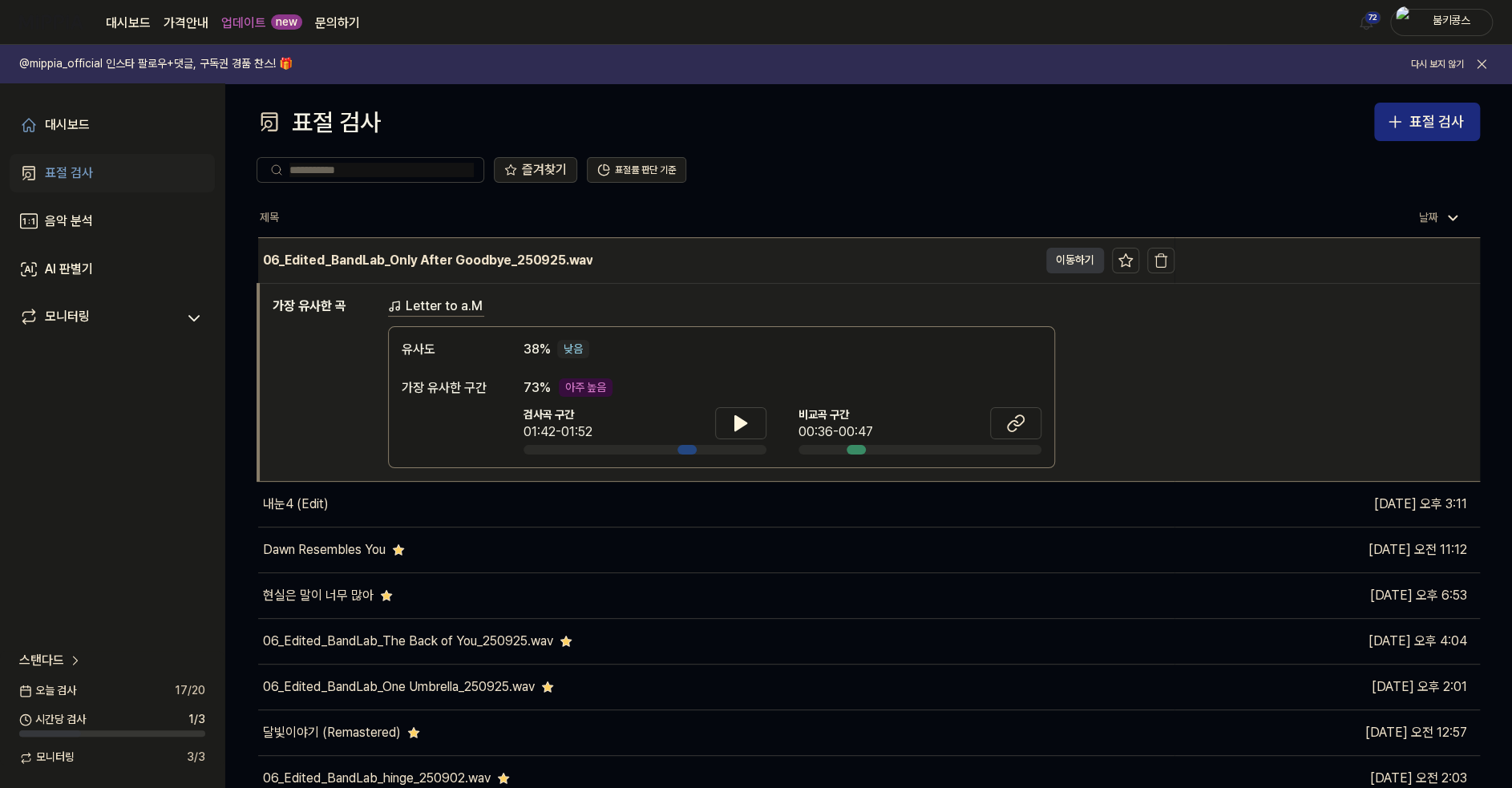
click at [1074, 259] on button "이동하기" at bounding box center [1075, 260] width 58 height 26
